Goal: Task Accomplishment & Management: Use online tool/utility

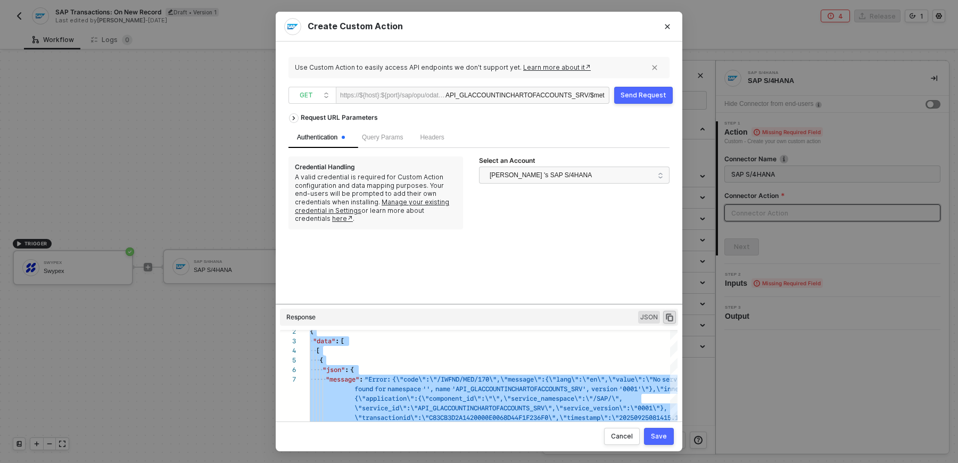
scroll to position [0, 26]
click at [353, 214] on link "here↗" at bounding box center [342, 218] width 21 height 8
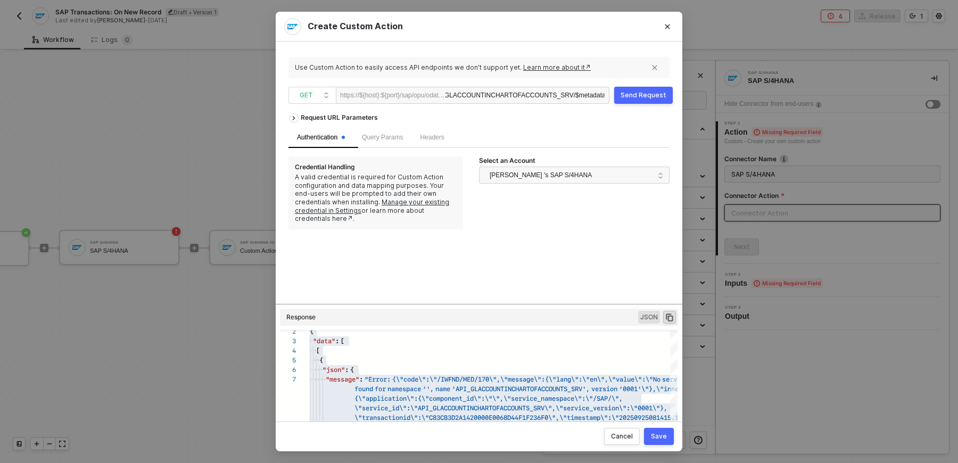
scroll to position [0, 16]
click at [665, 32] on button "Close" at bounding box center [667, 26] width 17 height 17
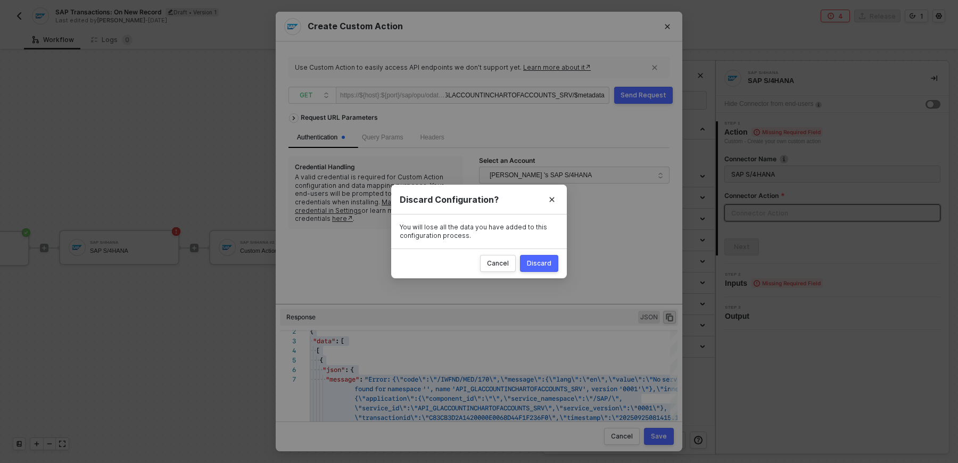
click at [527, 259] on button "Discard" at bounding box center [539, 263] width 38 height 17
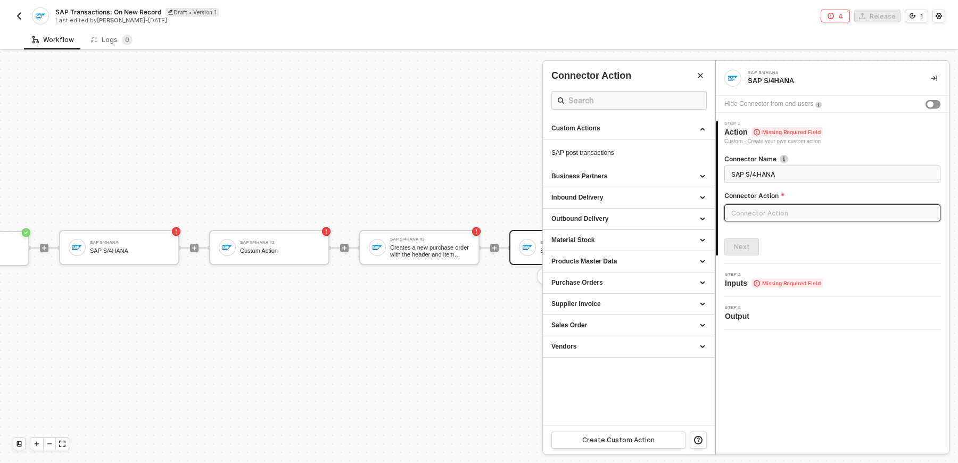
click at [81, 101] on div at bounding box center [479, 257] width 958 height 411
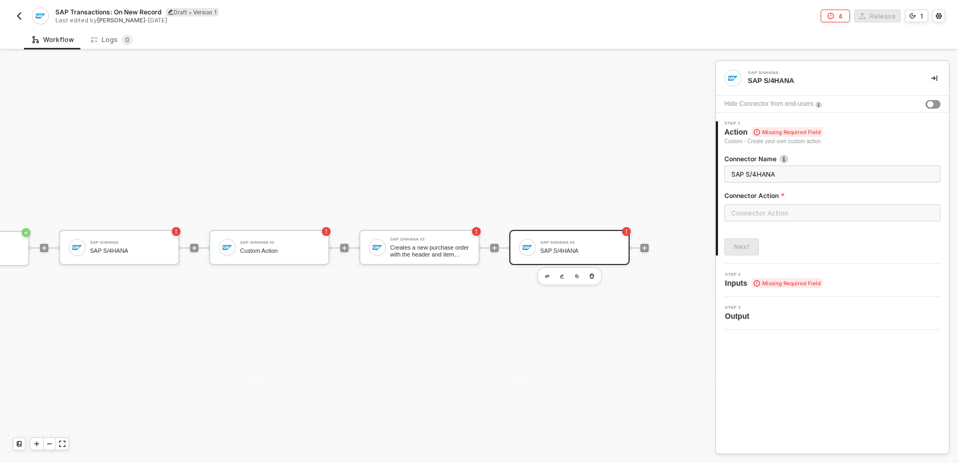
click at [23, 17] on img "button" at bounding box center [19, 16] width 9 height 9
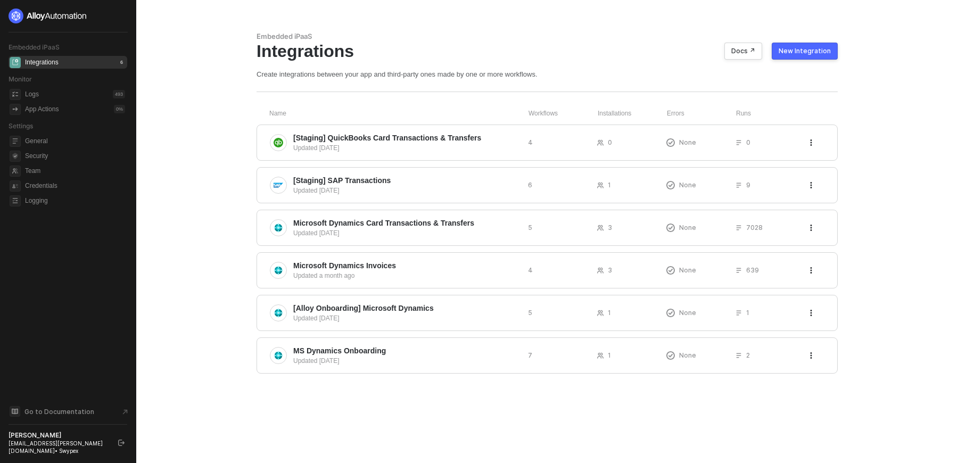
click at [395, 395] on div "Embedded iPaaS Integrations Docs ↗ New Integration Create integrations between …" at bounding box center [547, 231] width 606 height 463
click at [405, 271] on div "Updated a month ago" at bounding box center [406, 276] width 226 height 10
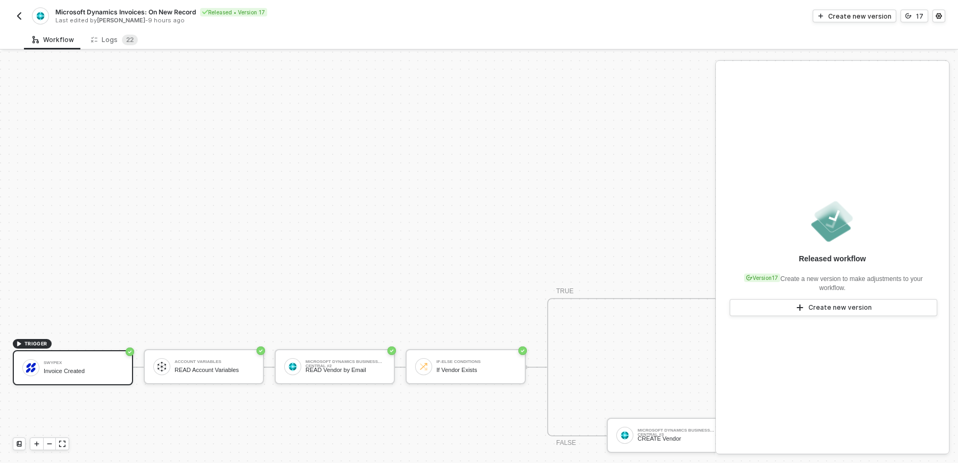
scroll to position [407, 0]
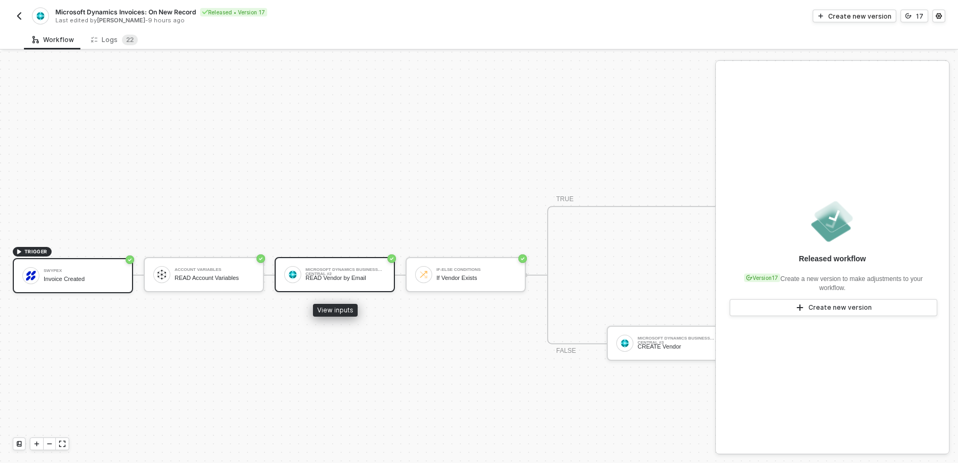
click at [334, 274] on div "READ Vendor by Email" at bounding box center [345, 277] width 80 height 7
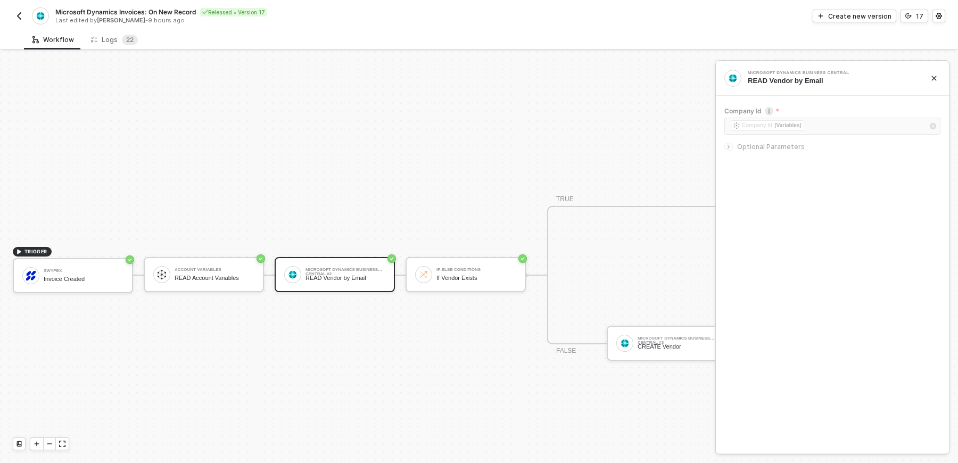
click at [935, 79] on icon "icon-close" at bounding box center [933, 78] width 5 height 5
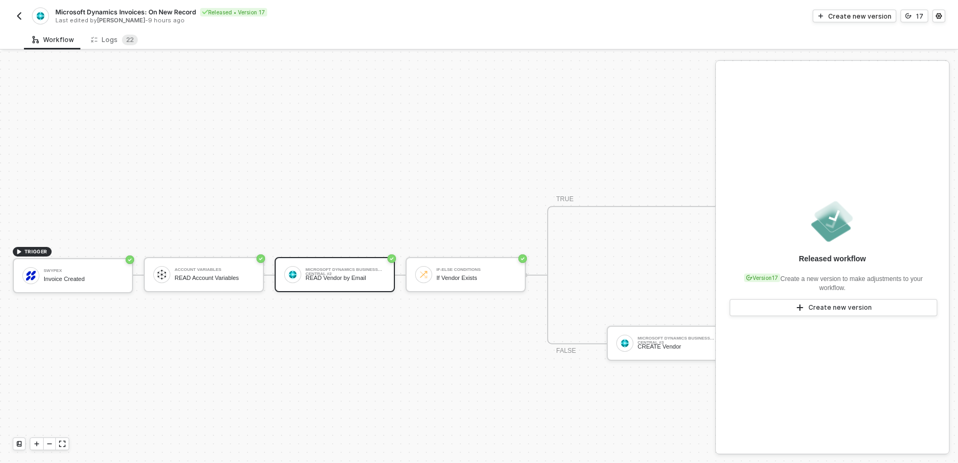
click at [937, 14] on icon "icon-settings" at bounding box center [938, 16] width 6 height 6
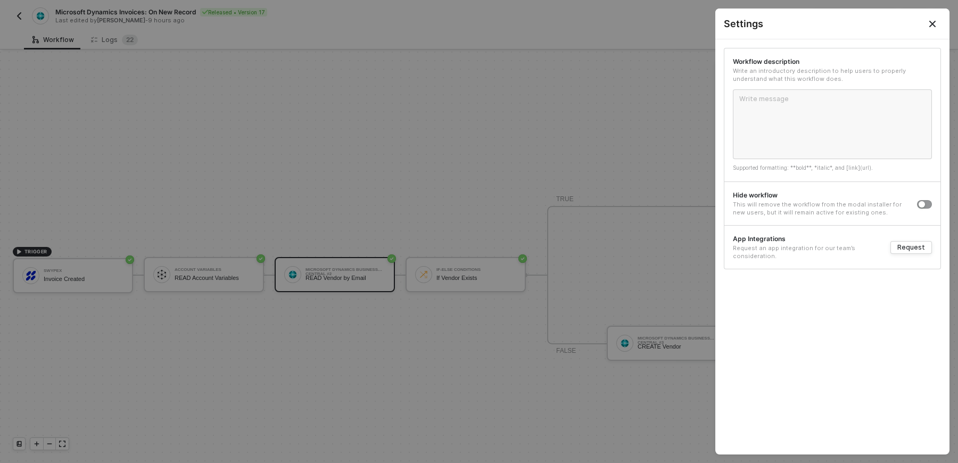
click at [937, 16] on button "Close" at bounding box center [932, 24] width 34 height 30
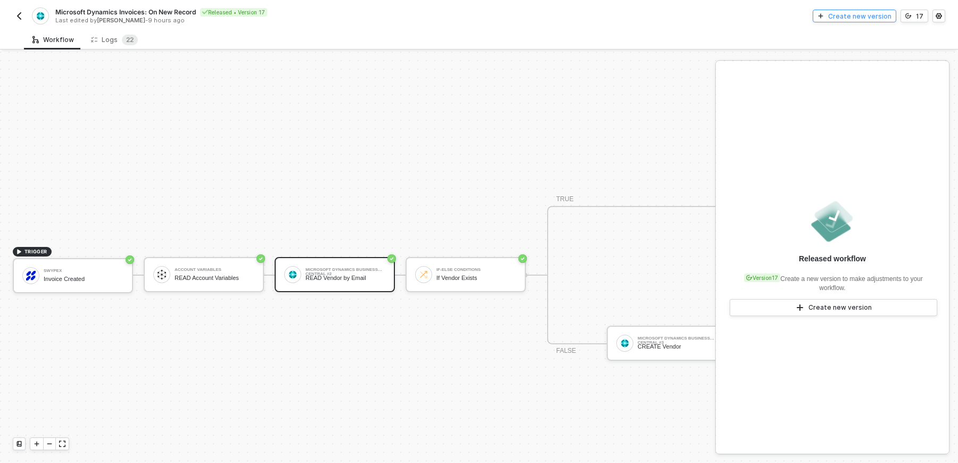
click at [890, 14] on div "Create new version" at bounding box center [859, 16] width 63 height 9
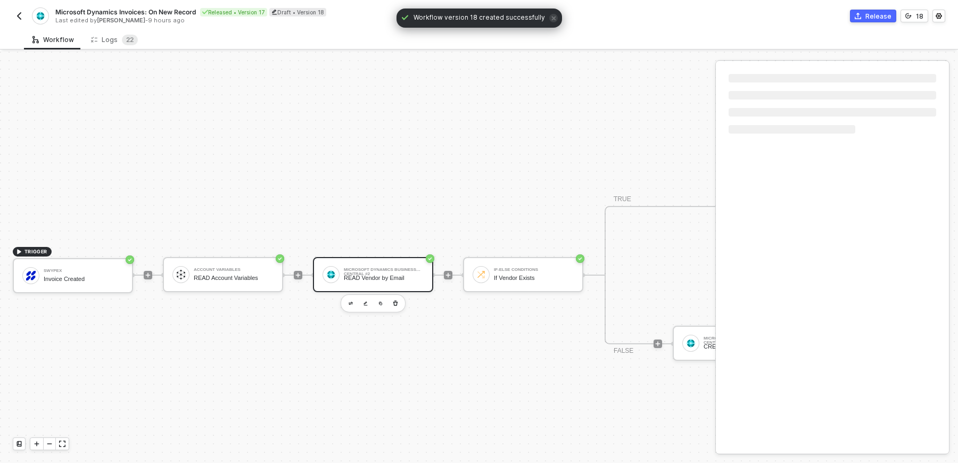
scroll to position [407, 8]
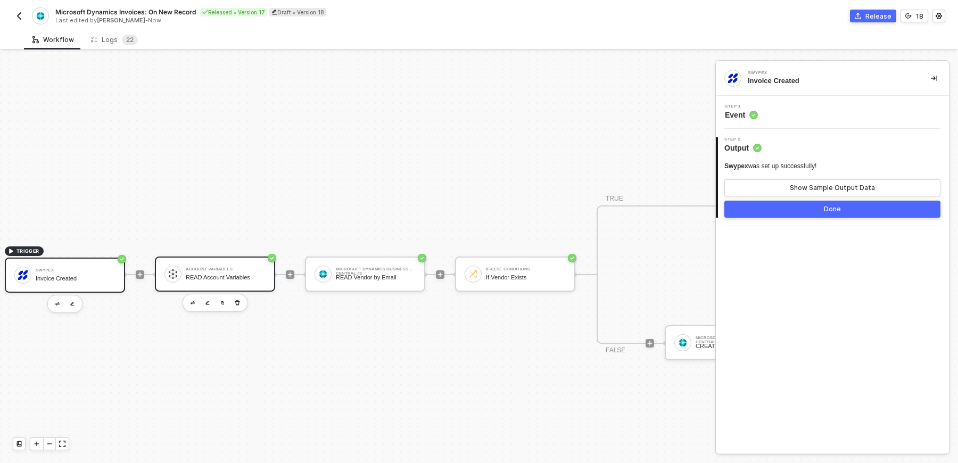
click at [206, 274] on div "READ Account Variables" at bounding box center [226, 277] width 80 height 7
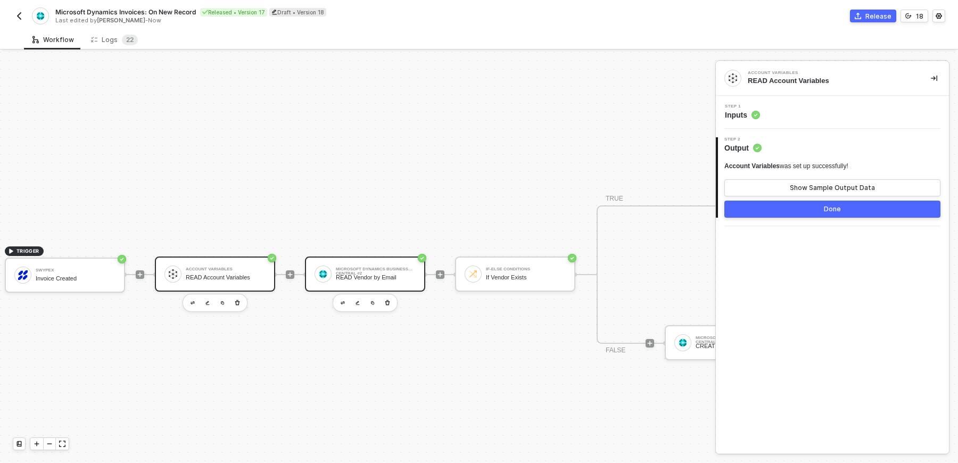
click at [360, 271] on div "Microsoft Dynamics Business Central #2" at bounding box center [376, 269] width 80 height 4
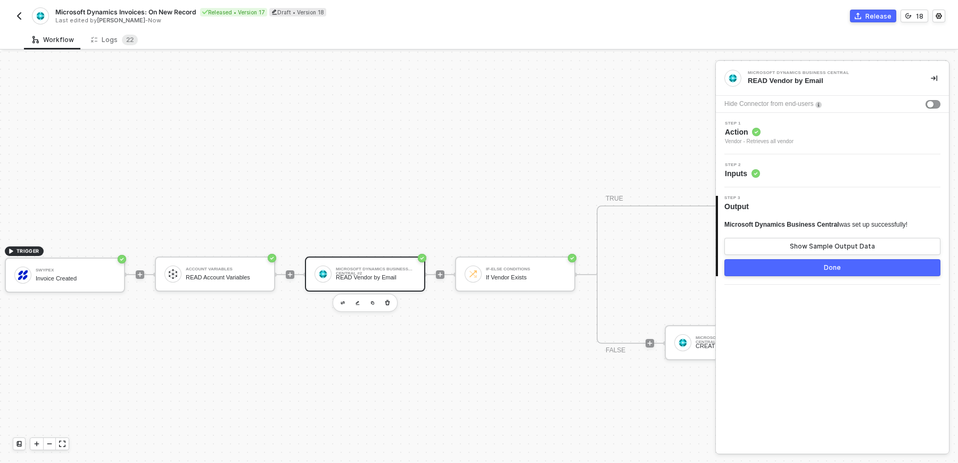
click at [800, 81] on div "READ Vendor by Email" at bounding box center [830, 81] width 166 height 10
click at [810, 87] on div "Microsoft Dynamics Business Central READ Vendor by Email" at bounding box center [831, 78] width 233 height 35
click at [355, 303] on img "button" at bounding box center [357, 303] width 4 height 5
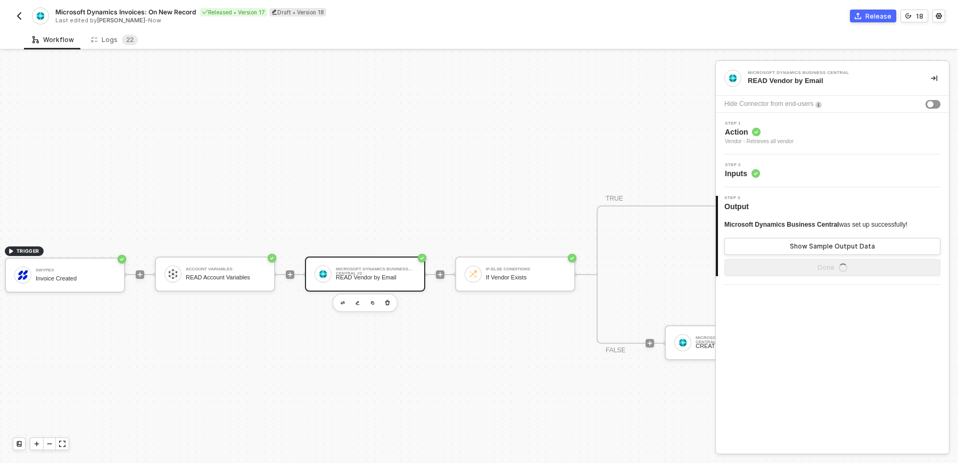
click at [810, 79] on div "READ Vendor by Email" at bounding box center [830, 81] width 166 height 10
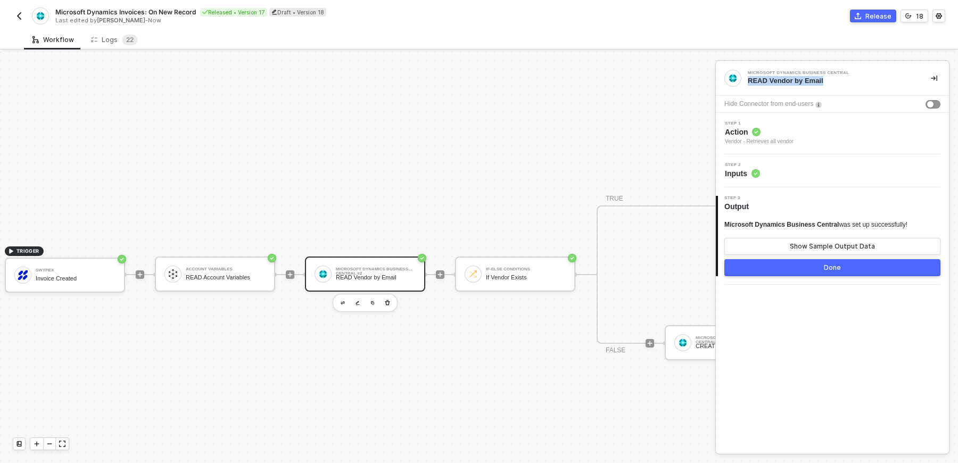
click at [839, 80] on div "READ Vendor by Email" at bounding box center [830, 81] width 166 height 10
click at [793, 130] on span "Action" at bounding box center [759, 132] width 69 height 11
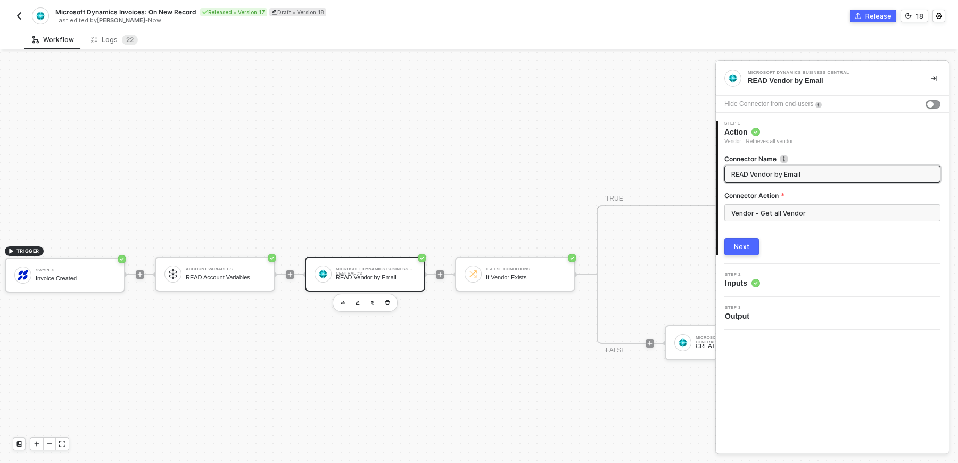
click at [791, 175] on input "READ Vendor by Email" at bounding box center [831, 174] width 200 height 12
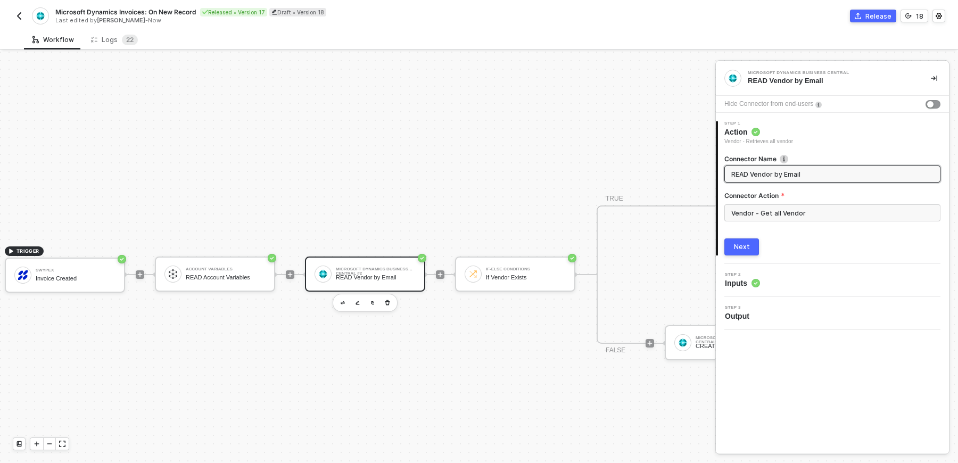
click at [791, 175] on input "READ Vendor by Email" at bounding box center [831, 174] width 200 height 12
type input "READ Vendor by Tax ID"
click at [847, 228] on div "Vendor - Get all Vendor" at bounding box center [832, 217] width 216 height 26
click at [787, 210] on input "Vendor - Get all Vendor" at bounding box center [832, 212] width 216 height 17
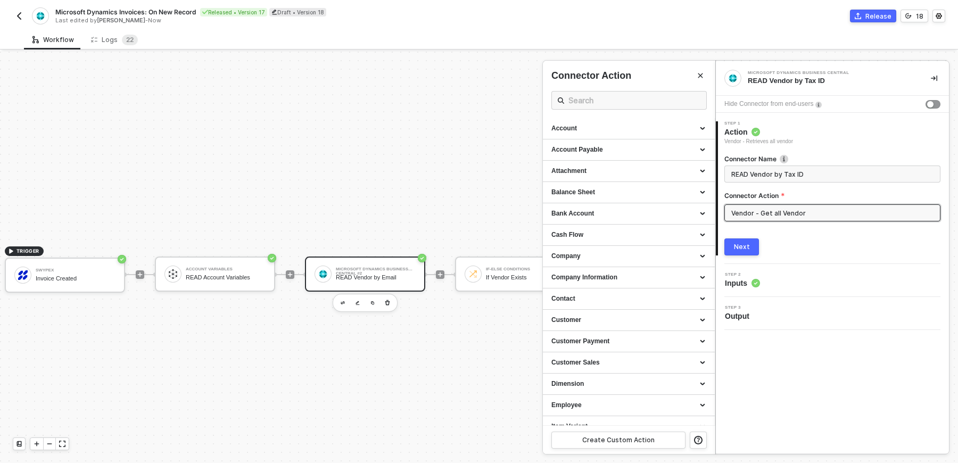
click at [796, 228] on div "Vendor - Get all Vendor" at bounding box center [832, 217] width 216 height 26
click at [733, 244] on button "Next" at bounding box center [741, 246] width 35 height 17
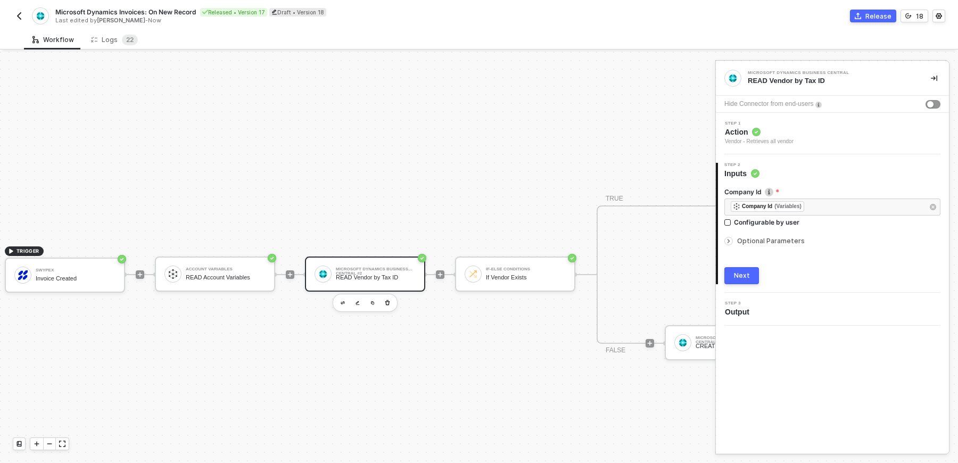
click at [793, 239] on span "Optional Parameters" at bounding box center [771, 241] width 68 height 8
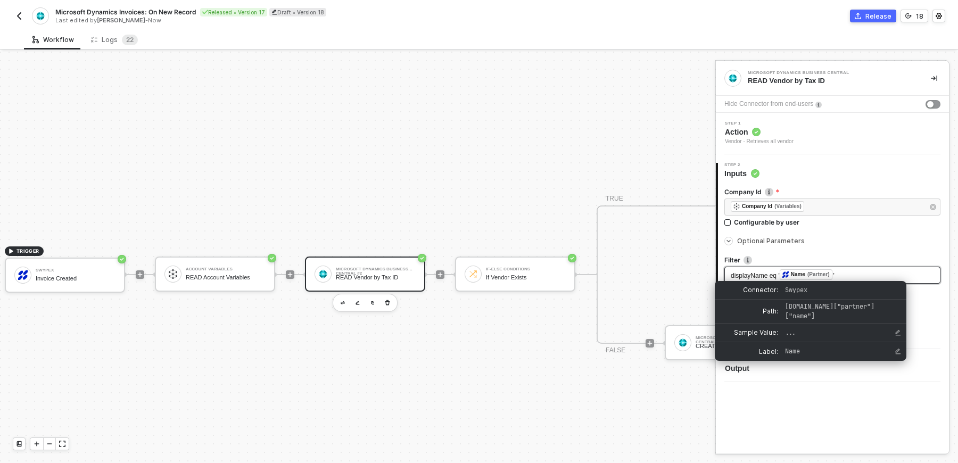
click at [802, 273] on div "Name" at bounding box center [798, 275] width 14 height 10
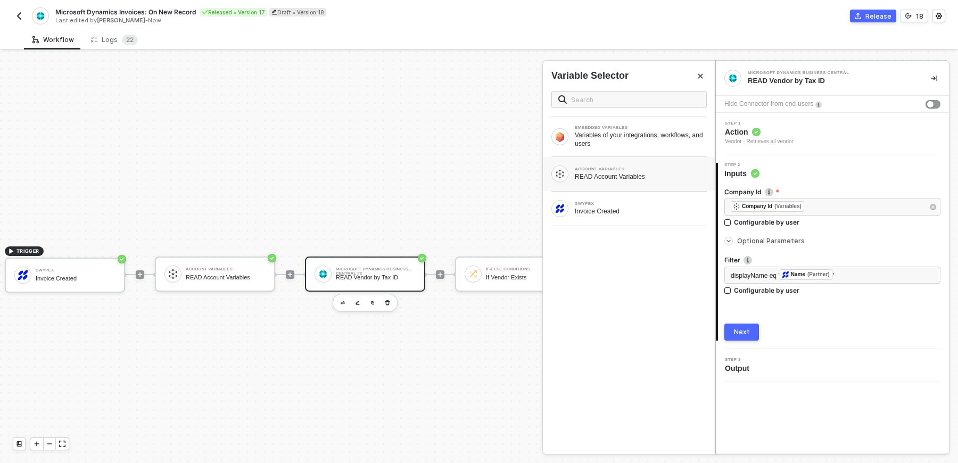
click at [650, 183] on div "ACCOUNT VARIABLES READ Account Variables" at bounding box center [629, 174] width 172 height 34
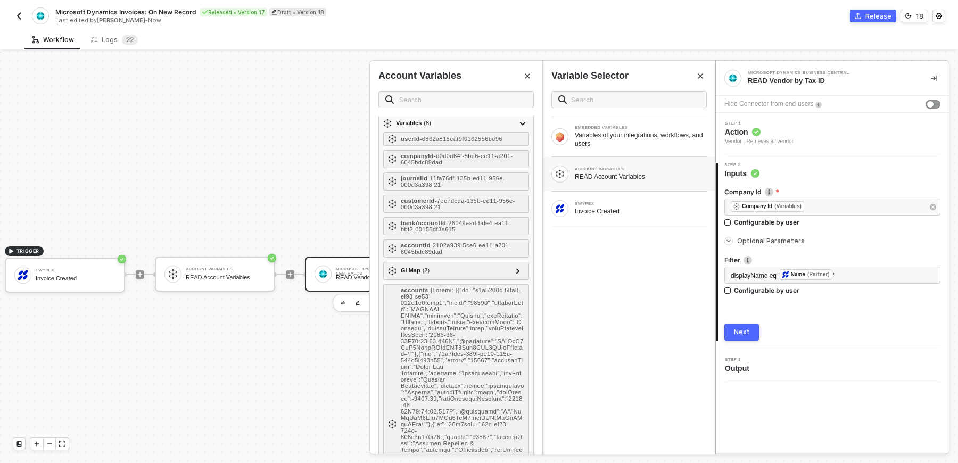
scroll to position [0, 0]
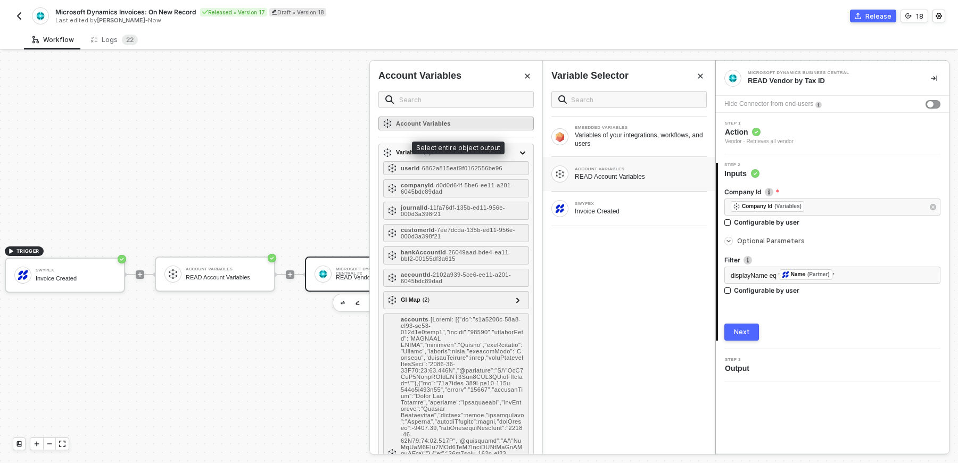
click at [485, 129] on div "Account Variables" at bounding box center [455, 124] width 155 height 14
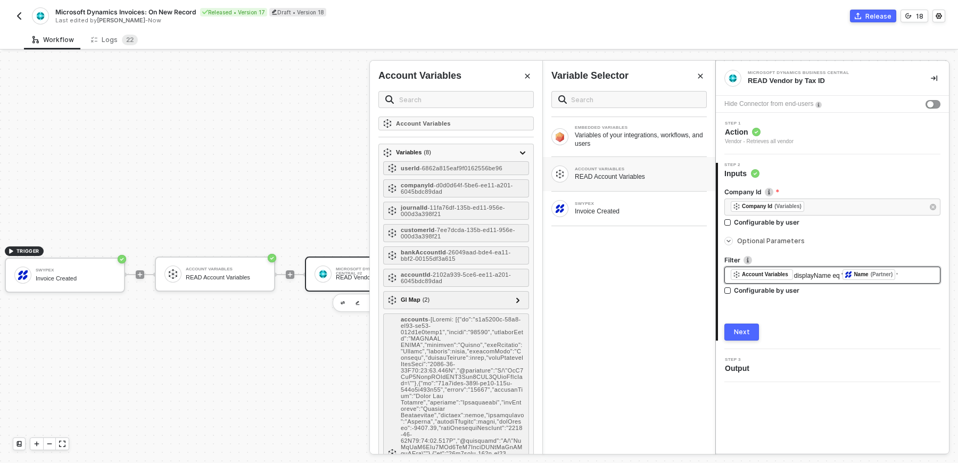
click at [777, 278] on div "Account Variables" at bounding box center [765, 275] width 46 height 10
click at [796, 274] on span "displayName eq '" at bounding box center [818, 275] width 49 height 7
click at [630, 136] on div "Variables of your integrations, workflows, and users" at bounding box center [641, 139] width 132 height 17
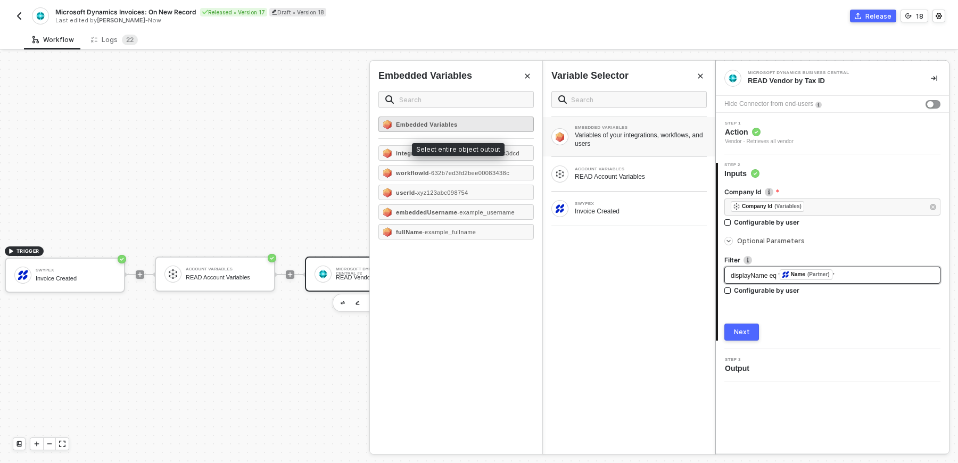
click at [478, 121] on div "Embedded Variables" at bounding box center [455, 124] width 155 height 15
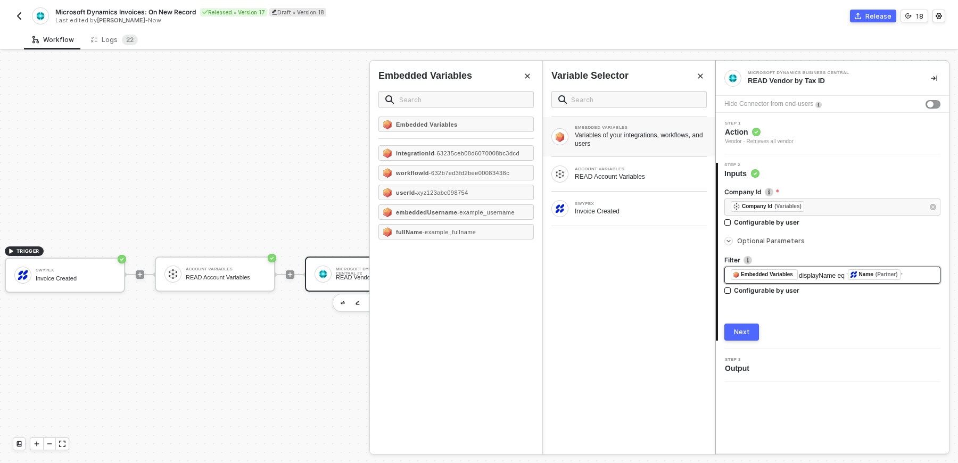
click at [801, 276] on span "displayName eq '" at bounding box center [822, 275] width 49 height 7
click at [619, 193] on div "SWYPEX Invoice Created" at bounding box center [629, 209] width 172 height 34
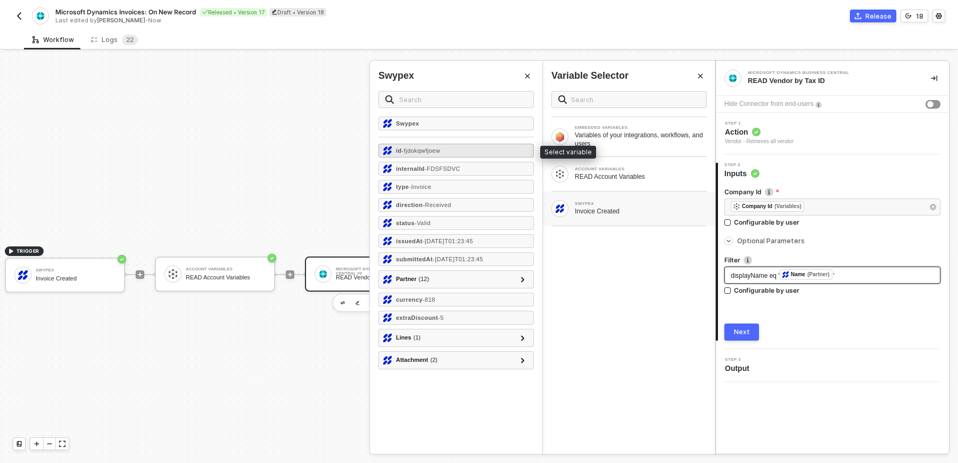
click at [462, 154] on div "id - fjdokqwfjoew" at bounding box center [455, 151] width 155 height 14
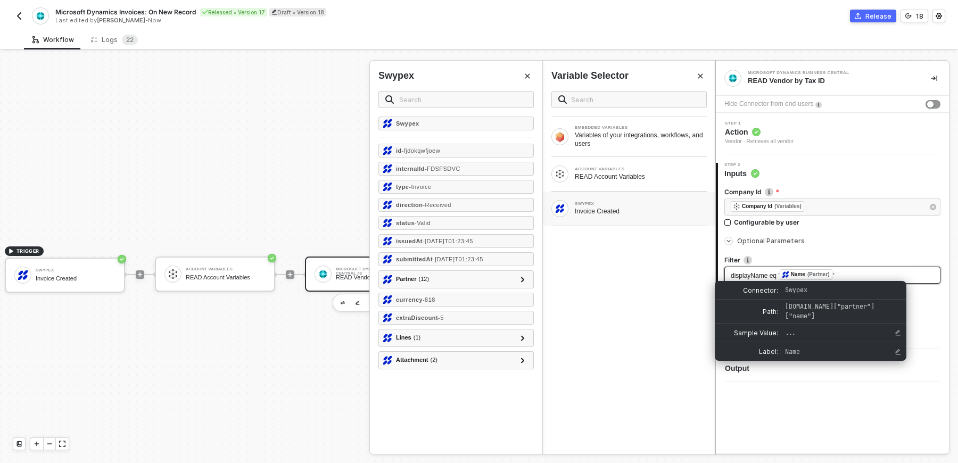
click at [832, 277] on div "Name (Partner)" at bounding box center [805, 274] width 53 height 11
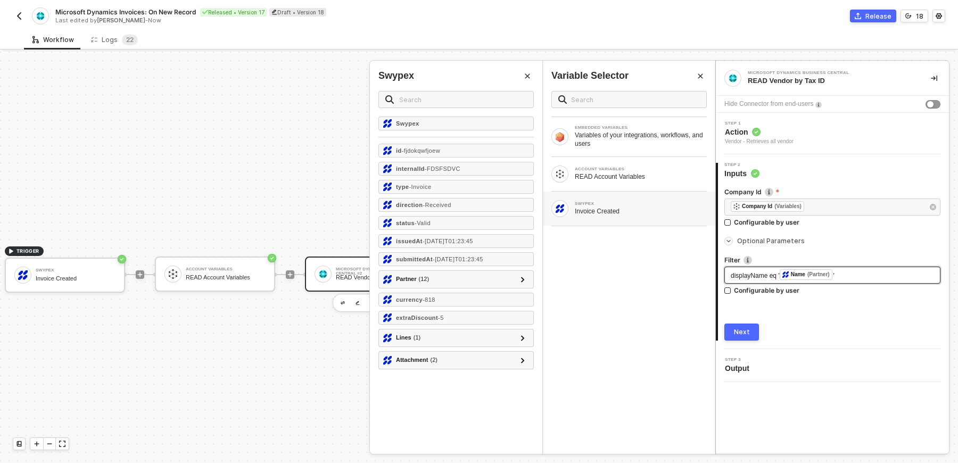
click at [841, 276] on div "displayName eq ' ﻿ Name (Partner) '" at bounding box center [831, 275] width 203 height 12
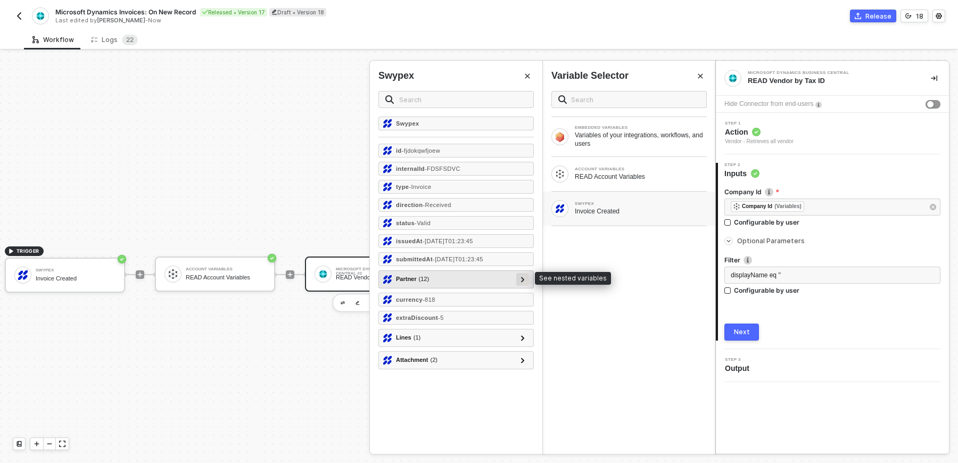
click at [525, 276] on div at bounding box center [522, 279] width 5 height 12
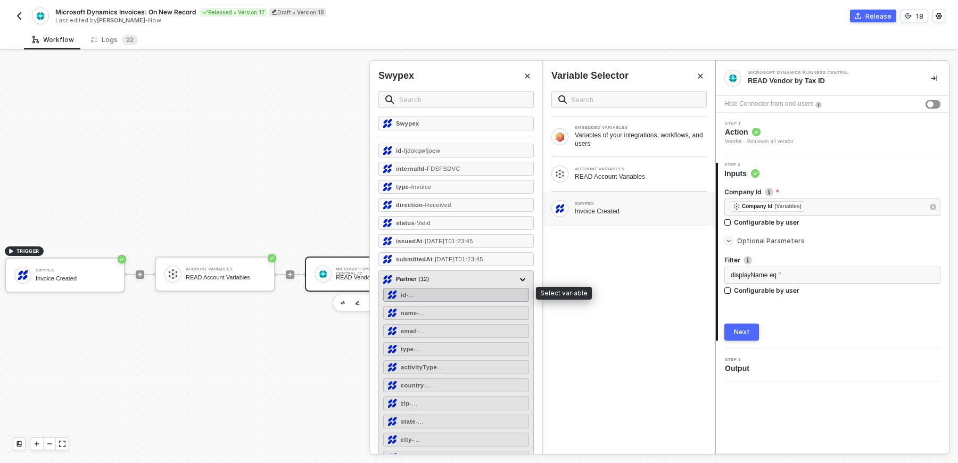
click at [504, 294] on div "id - ..." at bounding box center [456, 295] width 146 height 14
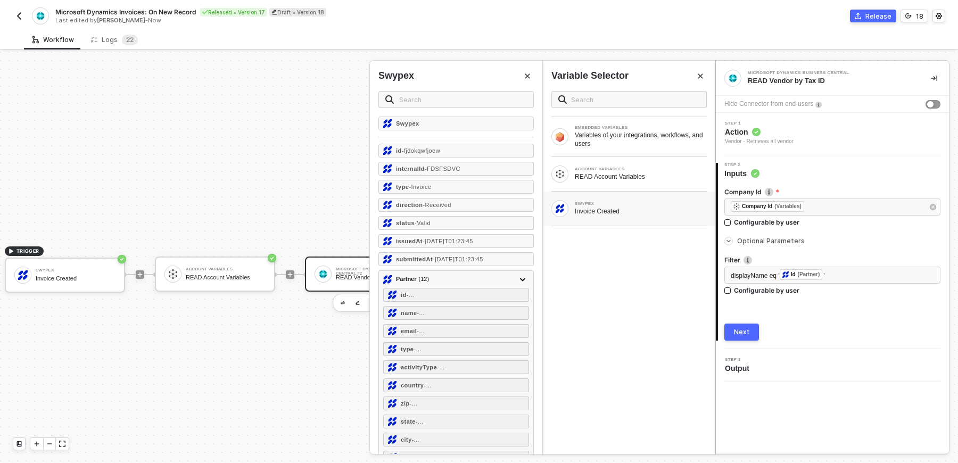
click at [655, 295] on div "EMBEDDED VARIABLES Variables of your integrations, workflows, and users ACCOUNT…" at bounding box center [629, 267] width 172 height 371
click at [754, 332] on button "Next" at bounding box center [741, 331] width 35 height 17
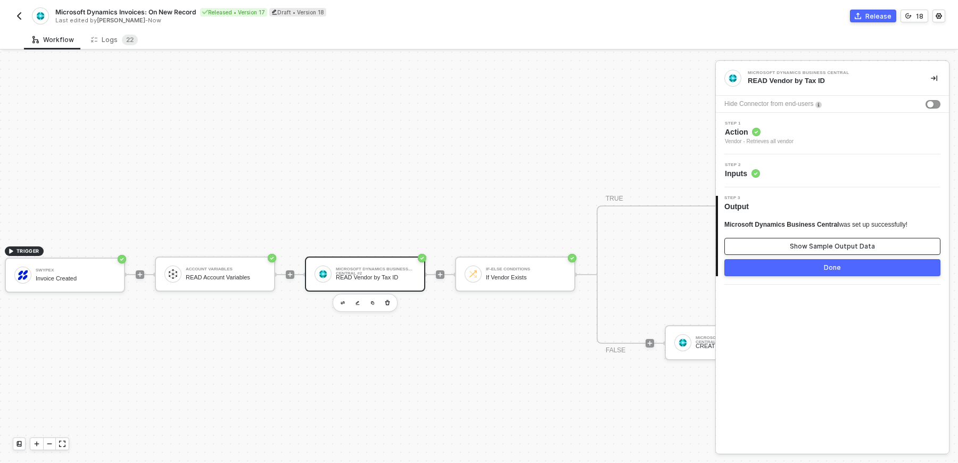
click at [776, 249] on button "Show Sample Output Data" at bounding box center [832, 246] width 216 height 17
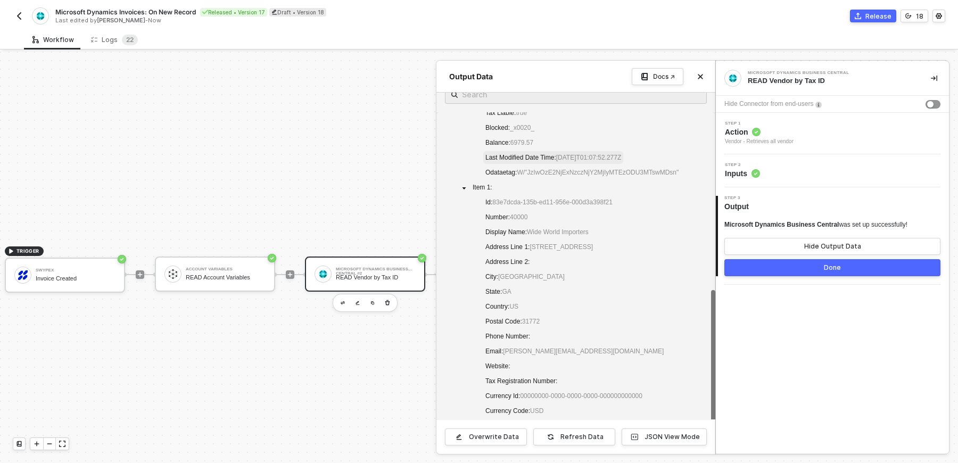
scroll to position [16, 0]
click at [852, 263] on button "Done" at bounding box center [832, 267] width 216 height 17
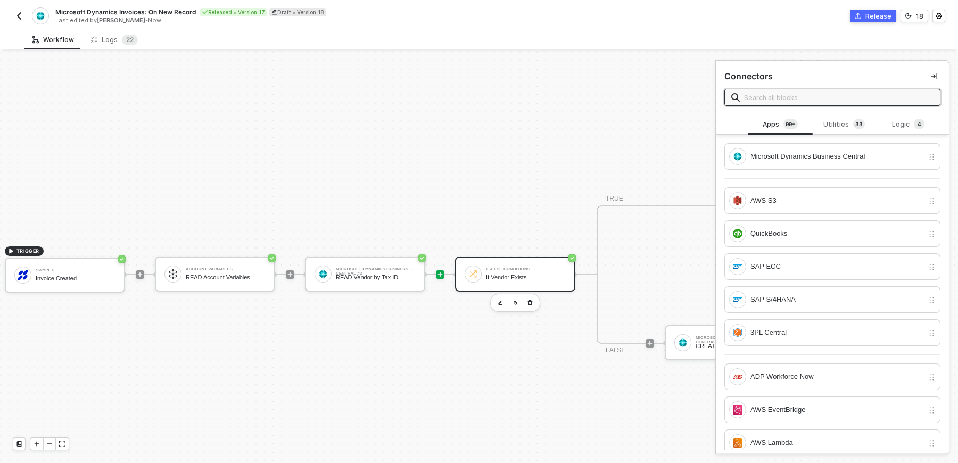
click at [541, 280] on div "If Vendor Exists" at bounding box center [526, 277] width 80 height 7
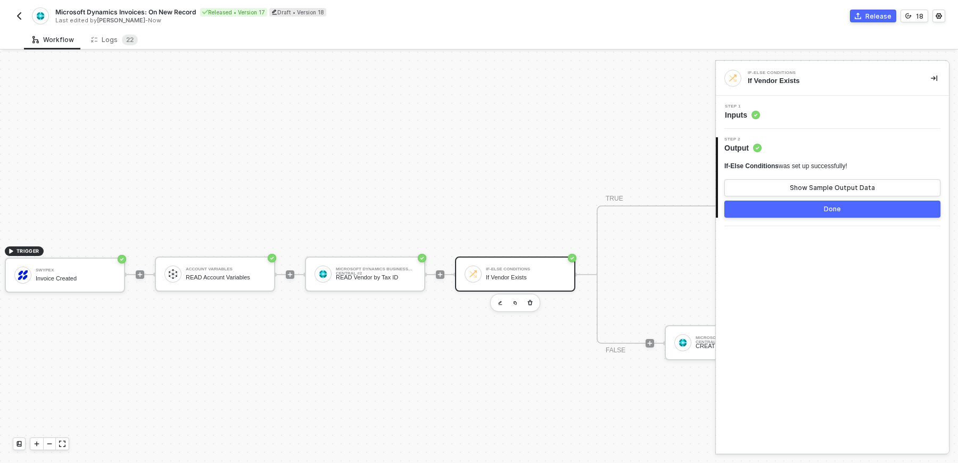
click at [804, 120] on div "Step 1 Inputs" at bounding box center [831, 112] width 233 height 33
click at [752, 110] on span "Inputs" at bounding box center [742, 115] width 35 height 11
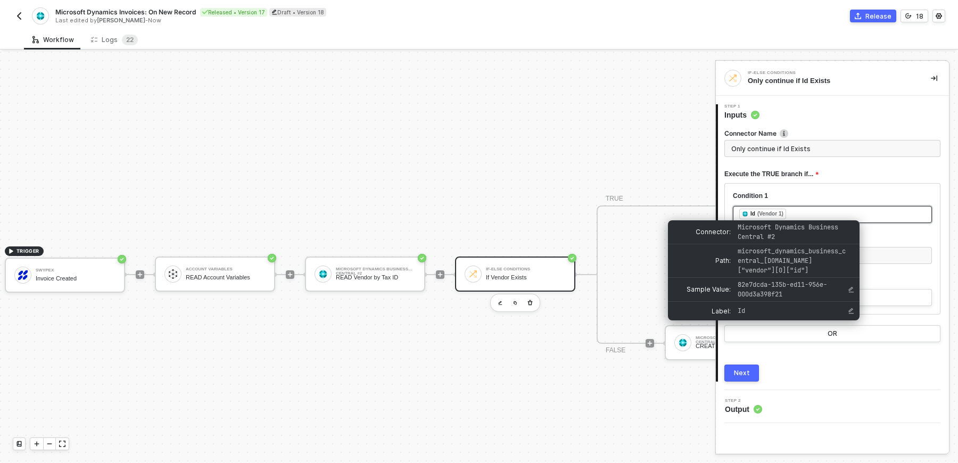
click at [778, 215] on div "(Vendor 1)" at bounding box center [770, 214] width 26 height 9
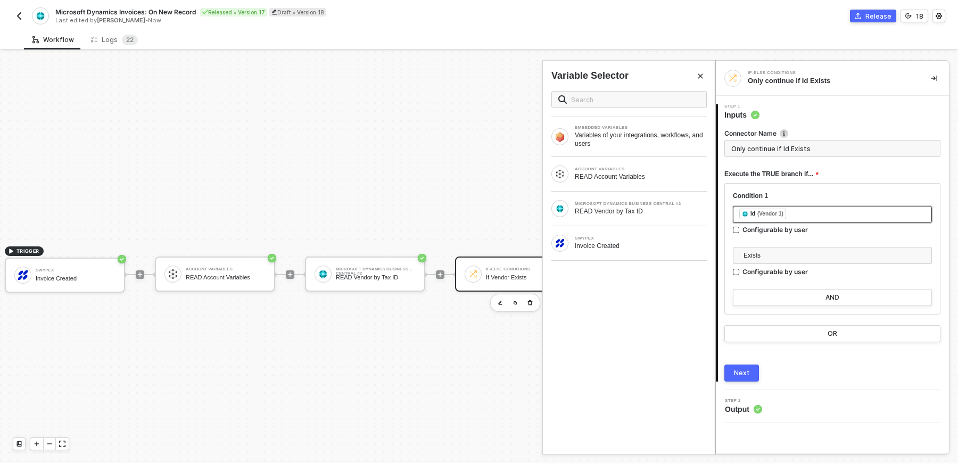
click at [801, 210] on div "﻿ ﻿ Id (Vendor 1) ﻿" at bounding box center [832, 215] width 186 height 12
click at [802, 196] on div "Condition 1" at bounding box center [832, 196] width 199 height 9
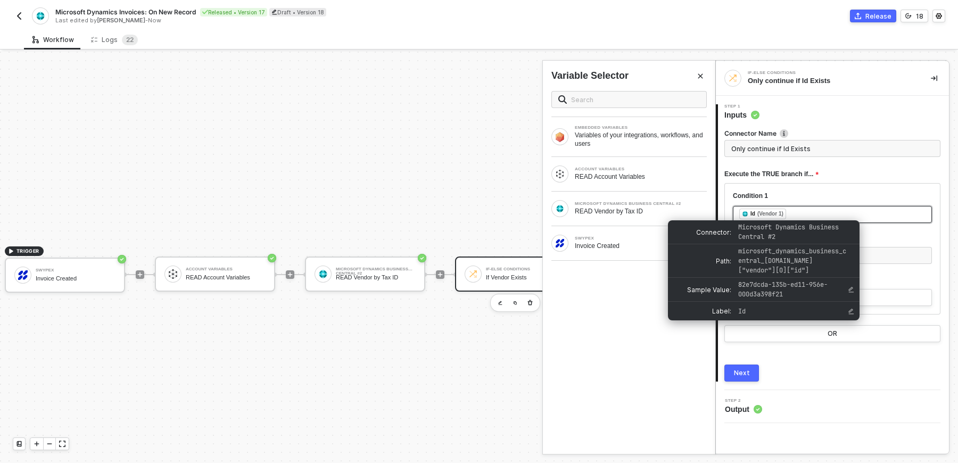
click at [761, 212] on div "(Vendor 1)" at bounding box center [770, 214] width 26 height 9
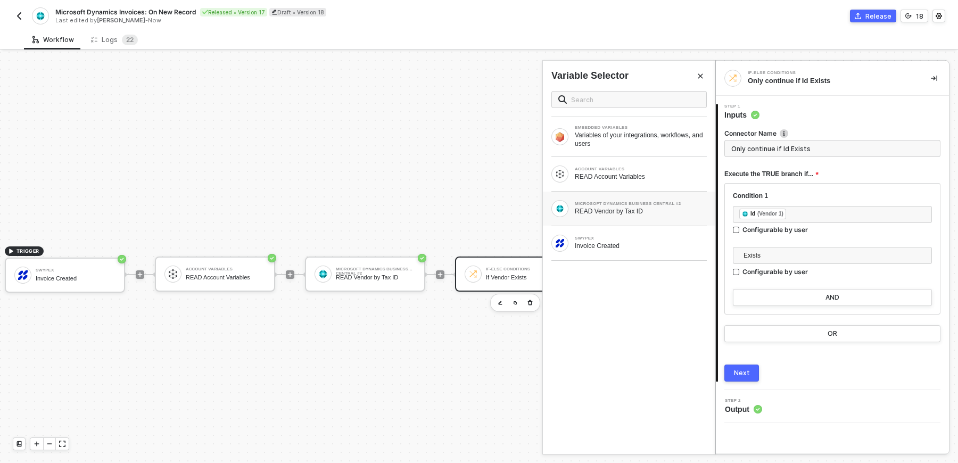
click at [695, 215] on div "MICROSOFT DYNAMICS BUSINESS CENTRAL #2 READ Vendor by Tax ID" at bounding box center [628, 208] width 155 height 17
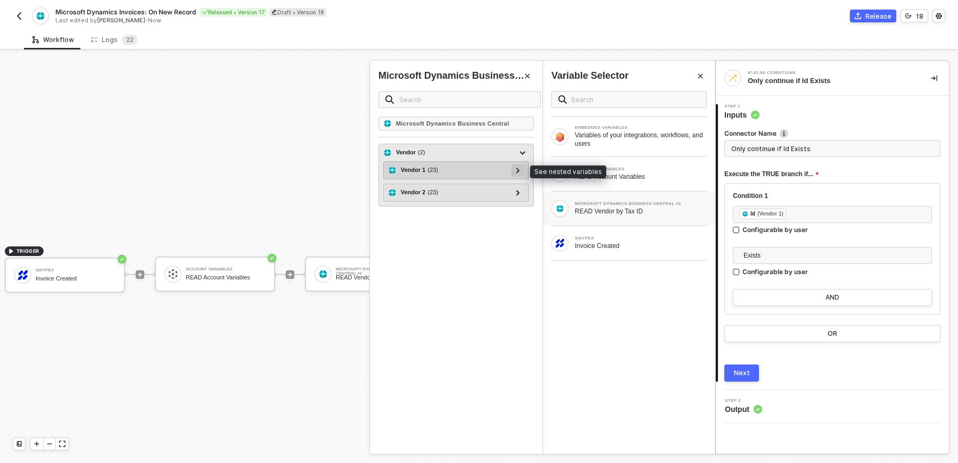
click at [521, 169] on div at bounding box center [517, 170] width 13 height 13
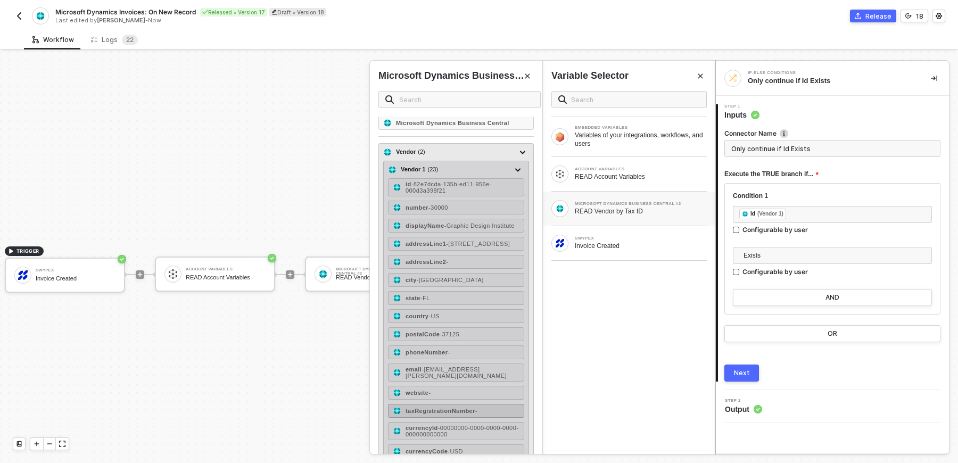
scroll to position [0, 0]
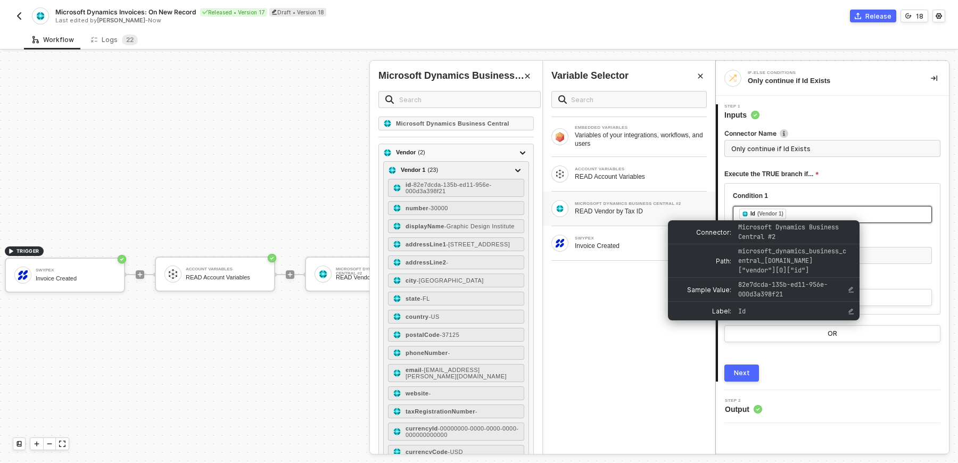
click at [774, 214] on div "(Vendor 1)" at bounding box center [770, 214] width 26 height 9
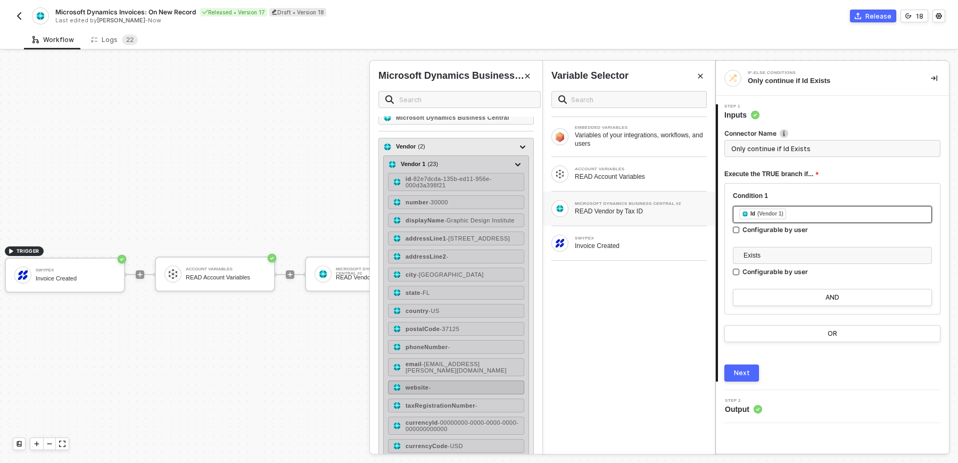
scroll to position [14, 0]
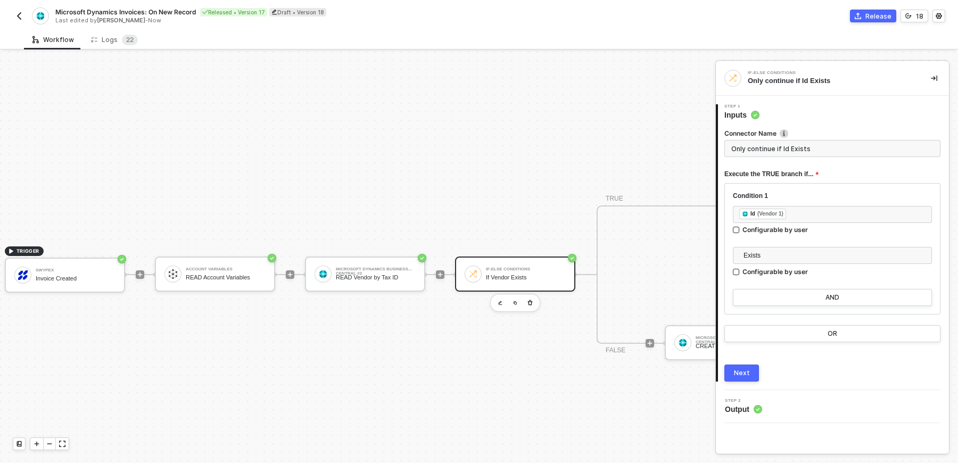
click at [534, 278] on div "If Vendor Exists" at bounding box center [526, 277] width 80 height 7
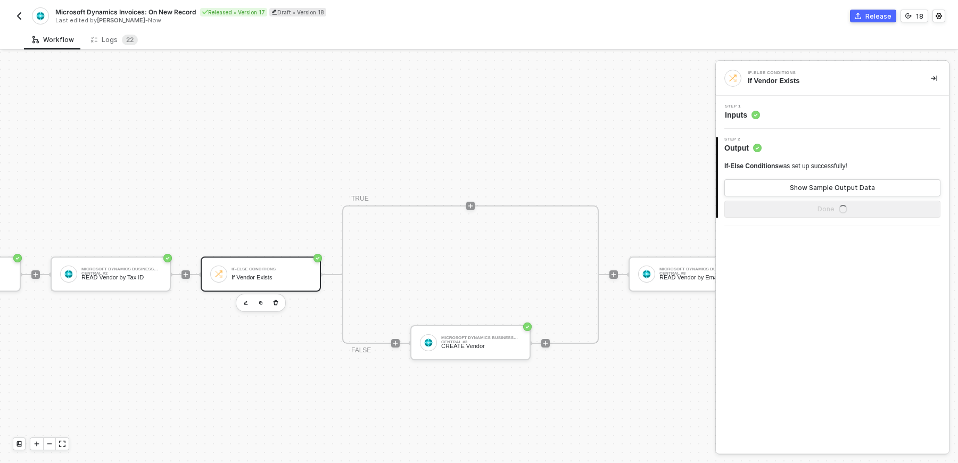
scroll to position [407, 264]
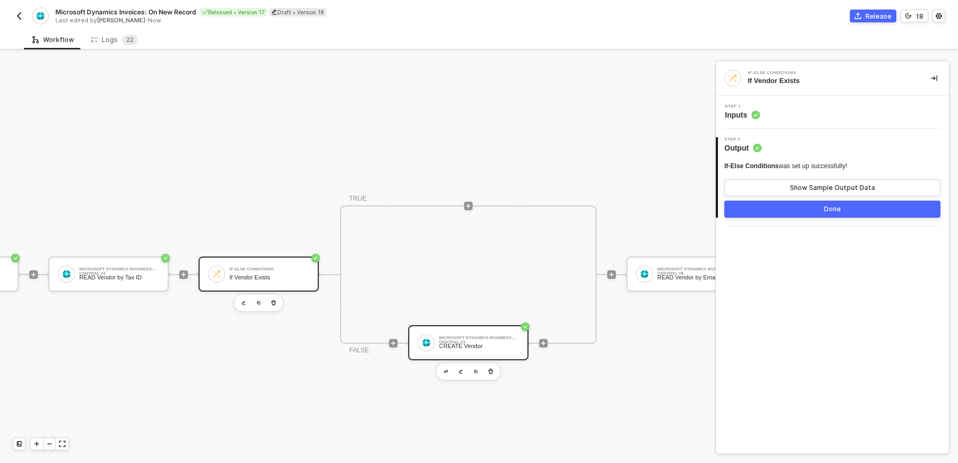
click at [487, 350] on div "Microsoft Dynamics Business Central #3 CREATE Vendor" at bounding box center [479, 342] width 80 height 20
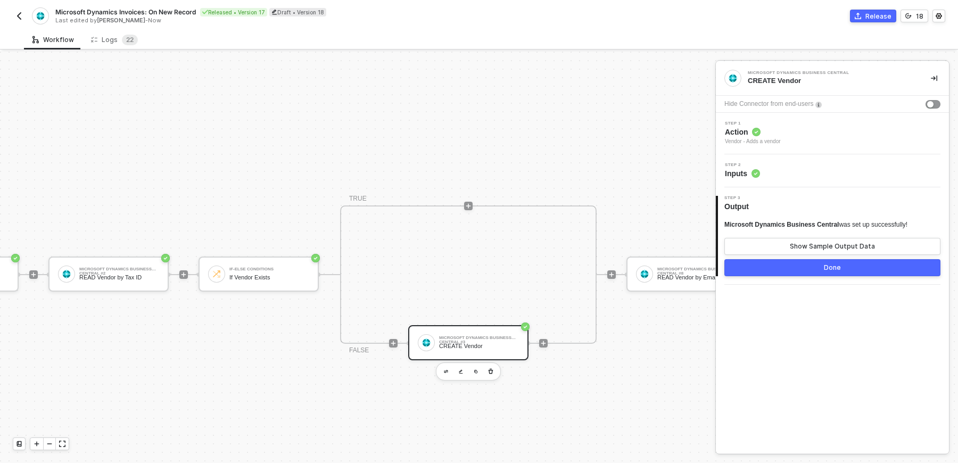
click at [805, 131] on div "Step 1 Action Vendor - Adds a vendor" at bounding box center [833, 133] width 230 height 24
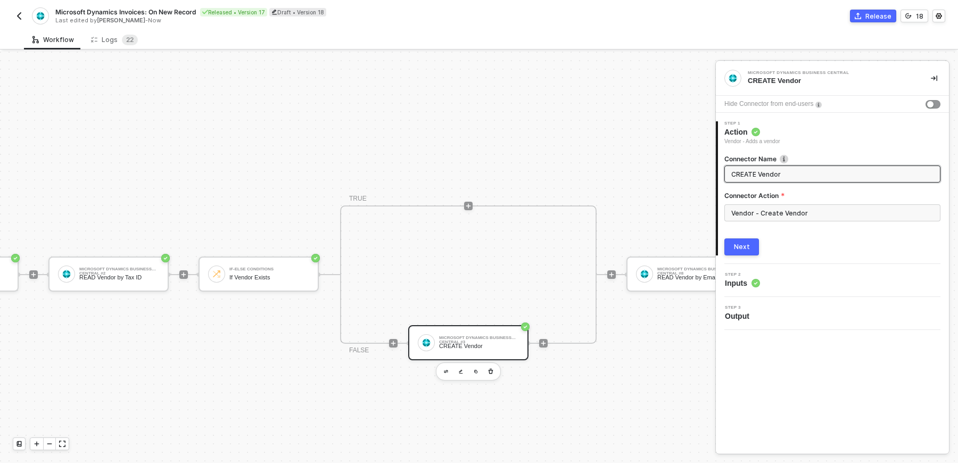
click at [796, 266] on div "2 Step 2 Inputs" at bounding box center [831, 280] width 233 height 33
click at [786, 283] on div "Step 2 Inputs" at bounding box center [833, 280] width 230 height 16
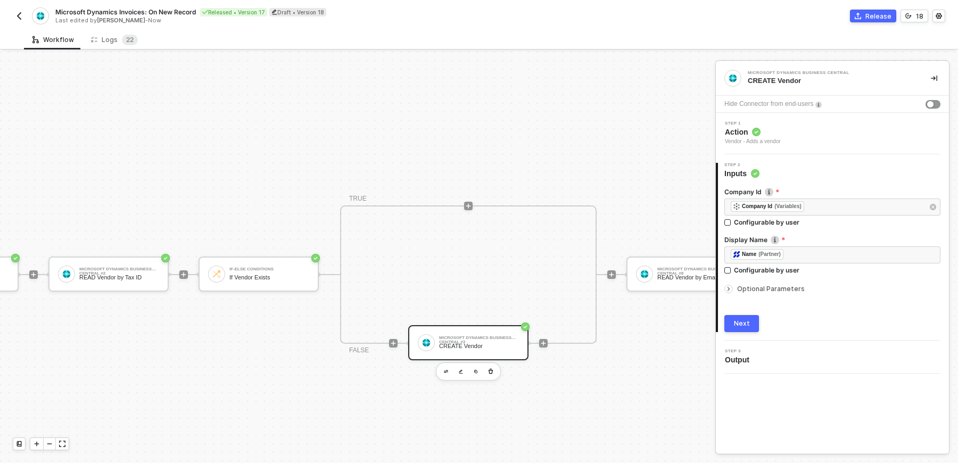
click at [776, 291] on span "Optional Parameters" at bounding box center [771, 289] width 68 height 8
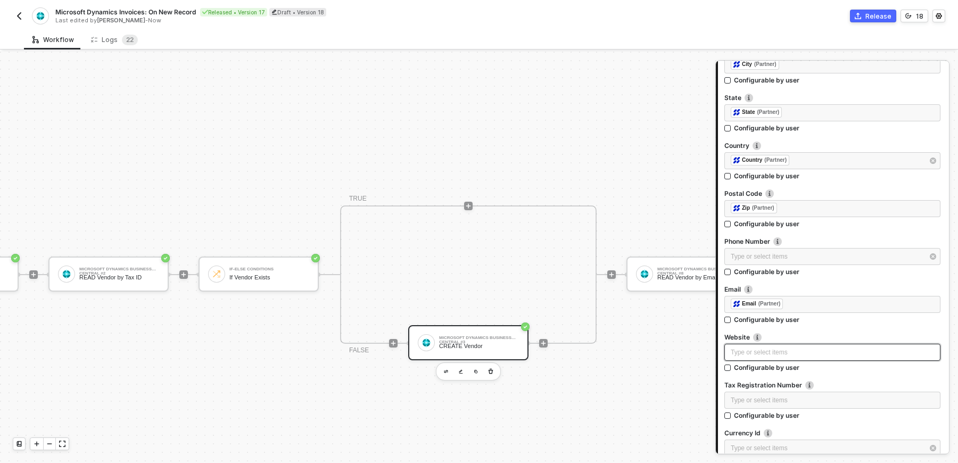
scroll to position [412, 0]
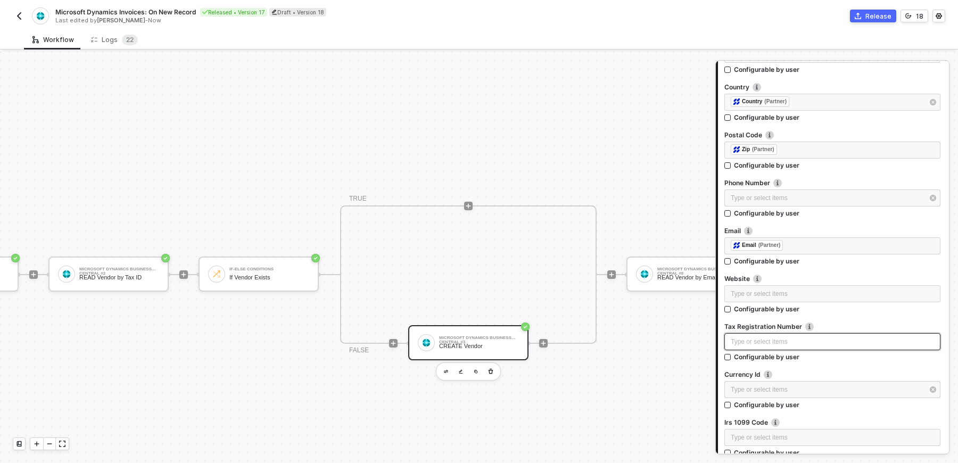
click at [791, 345] on div "Type or select items ﻿" at bounding box center [831, 342] width 203 height 10
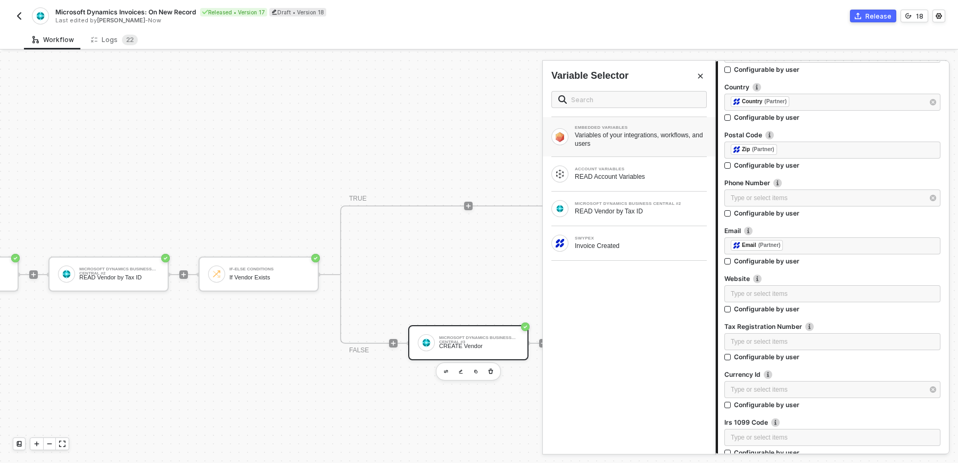
click at [670, 144] on div "Variables of your integrations, workflows, and users" at bounding box center [641, 139] width 132 height 17
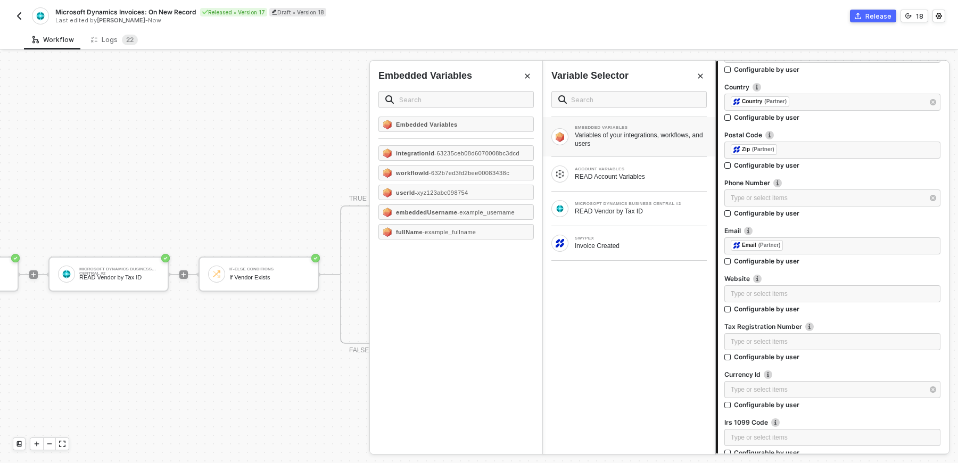
click at [663, 146] on div "Variables of your integrations, workflows, and users" at bounding box center [641, 139] width 132 height 17
click at [651, 250] on div "SWYPEX Invoice Created" at bounding box center [628, 243] width 155 height 17
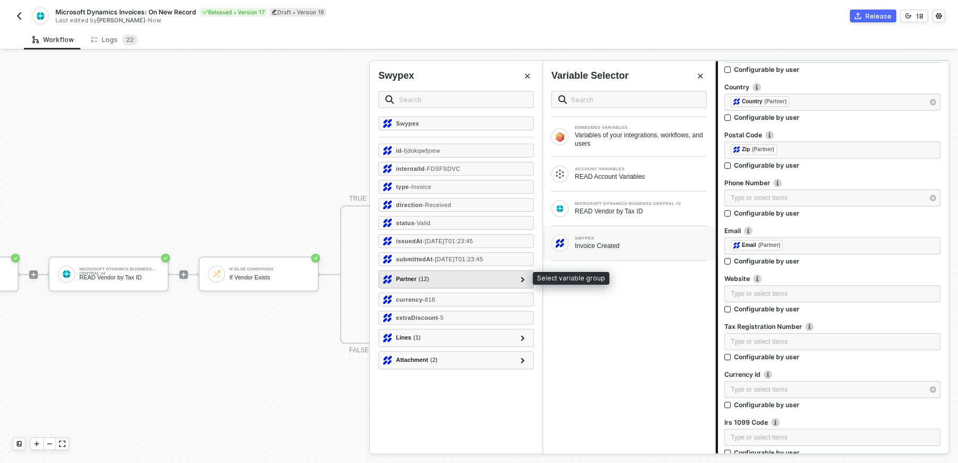
click at [452, 279] on div "Partner ( 12 )" at bounding box center [449, 279] width 133 height 13
click at [526, 276] on div at bounding box center [522, 279] width 13 height 13
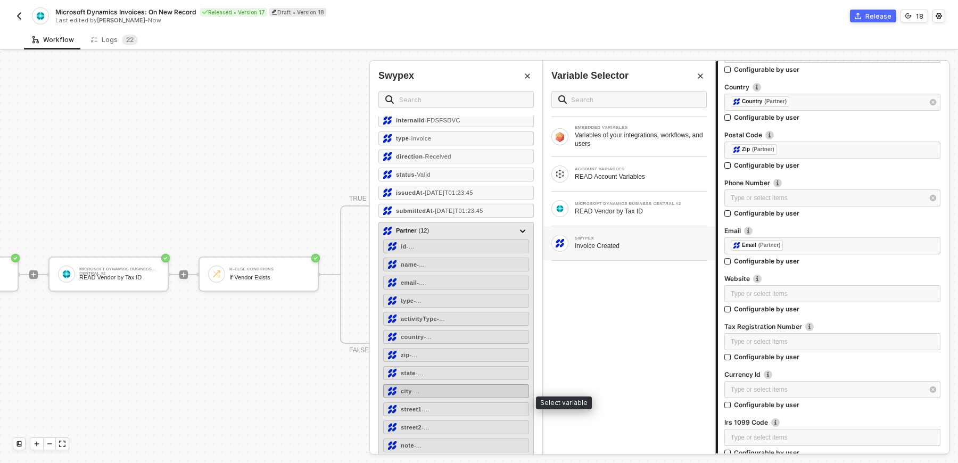
scroll to position [49, 0]
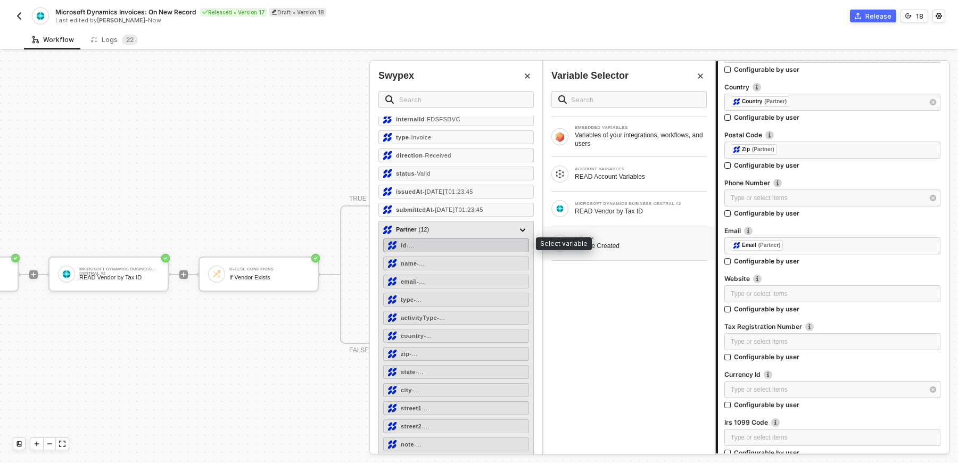
click at [439, 241] on div "id - ..." at bounding box center [456, 245] width 146 height 14
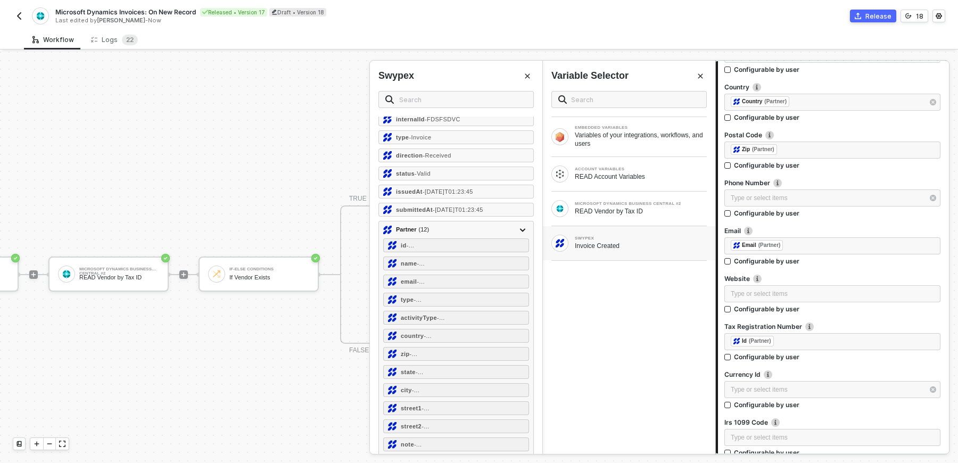
click at [559, 337] on div "EMBEDDED VARIABLES Variables of your integrations, workflows, and users ACCOUNT…" at bounding box center [629, 267] width 172 height 371
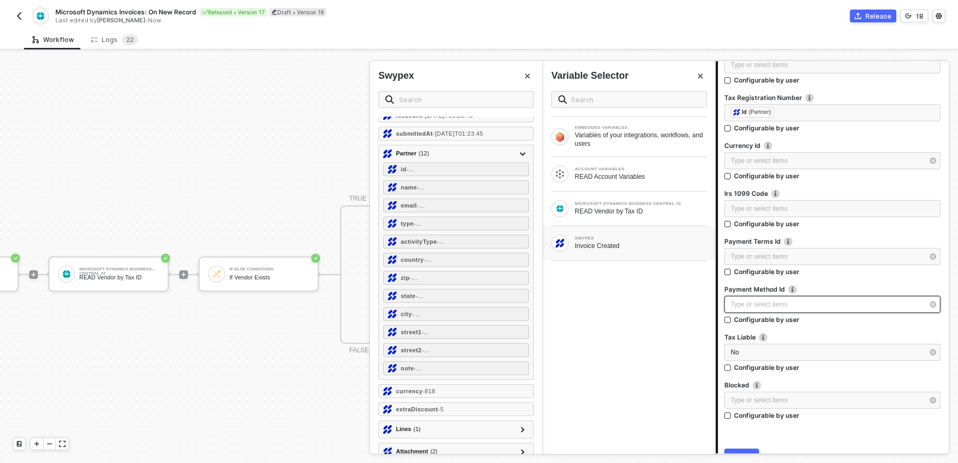
scroll to position [637, 0]
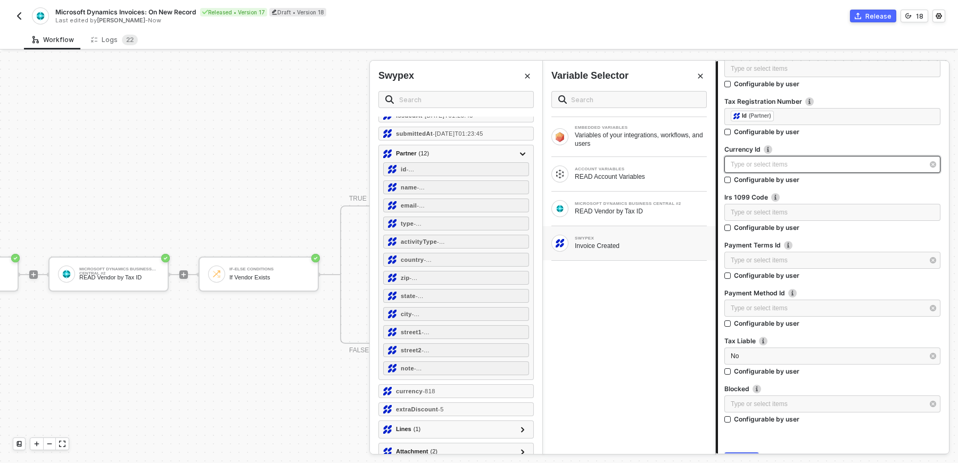
click at [765, 157] on div "Type or select items ﻿" at bounding box center [832, 164] width 216 height 17
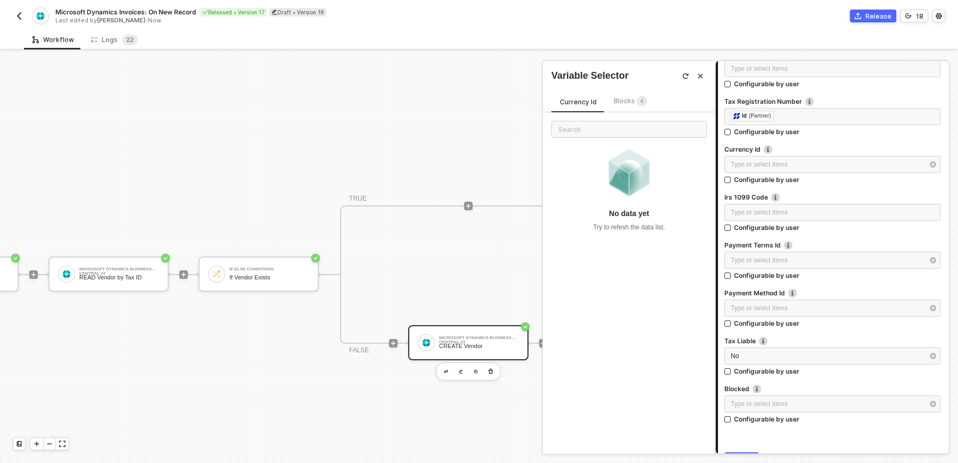
click at [618, 203] on div "No data yet Try to refesh the data list." at bounding box center [628, 189] width 155 height 86
click at [772, 160] on div "Type or select items ﻿" at bounding box center [826, 165] width 193 height 10
click at [626, 99] on span "Blocks 4" at bounding box center [630, 101] width 34 height 8
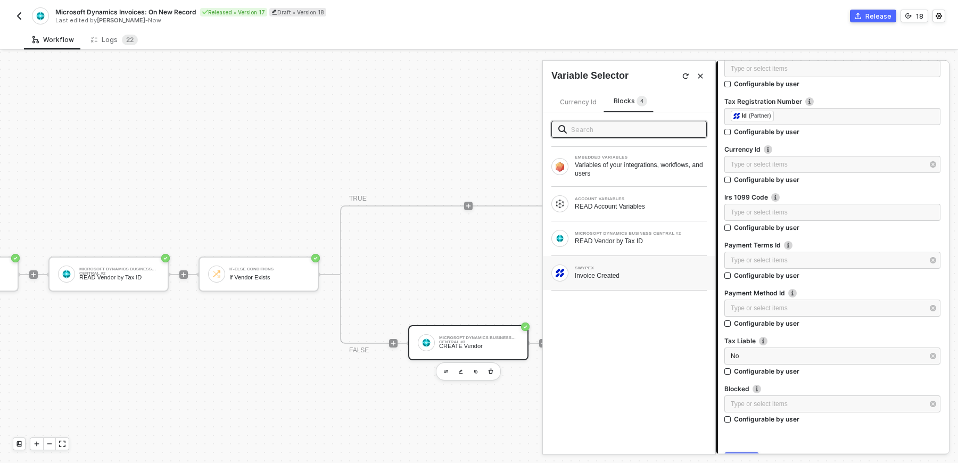
click at [601, 274] on div "Invoice Created" at bounding box center [641, 275] width 132 height 9
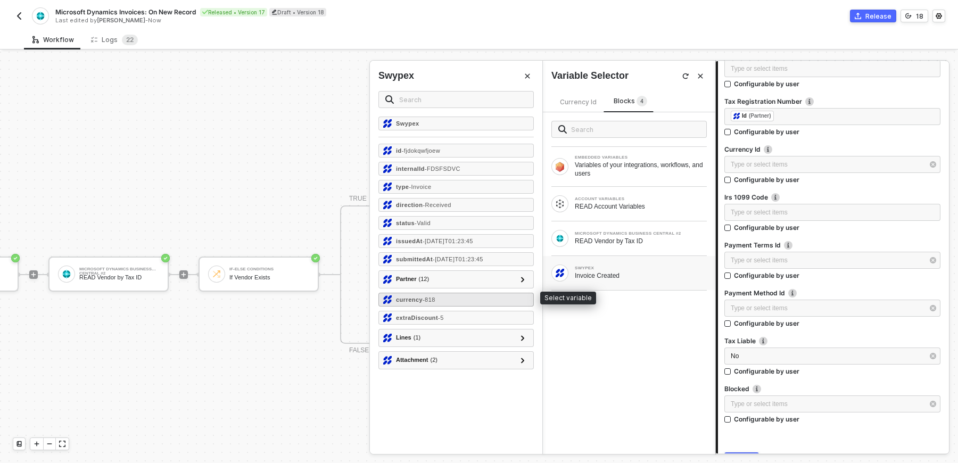
click at [447, 301] on div "currency - 818" at bounding box center [455, 300] width 155 height 14
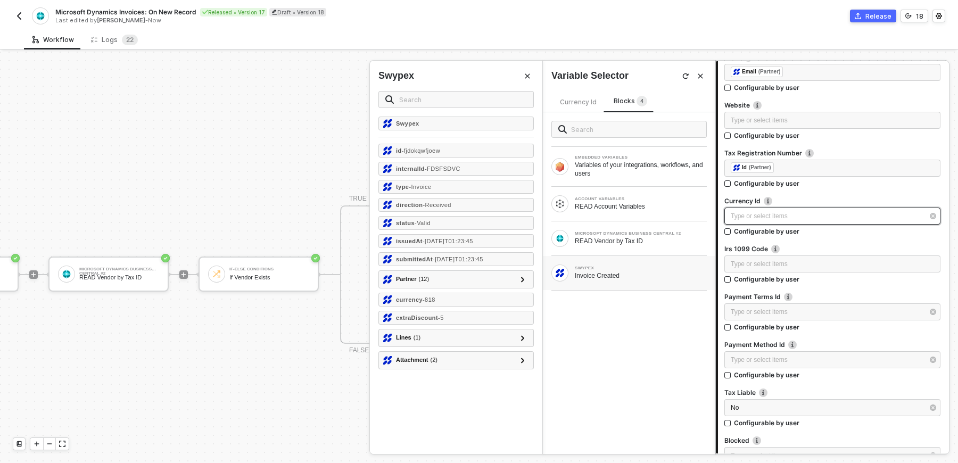
scroll to position [584, 0]
click at [806, 214] on div "Type or select items ﻿" at bounding box center [826, 218] width 193 height 10
click at [784, 220] on div "Type or select items ﻿" at bounding box center [826, 218] width 193 height 10
click at [767, 215] on div "Type or select items ﻿" at bounding box center [826, 218] width 193 height 10
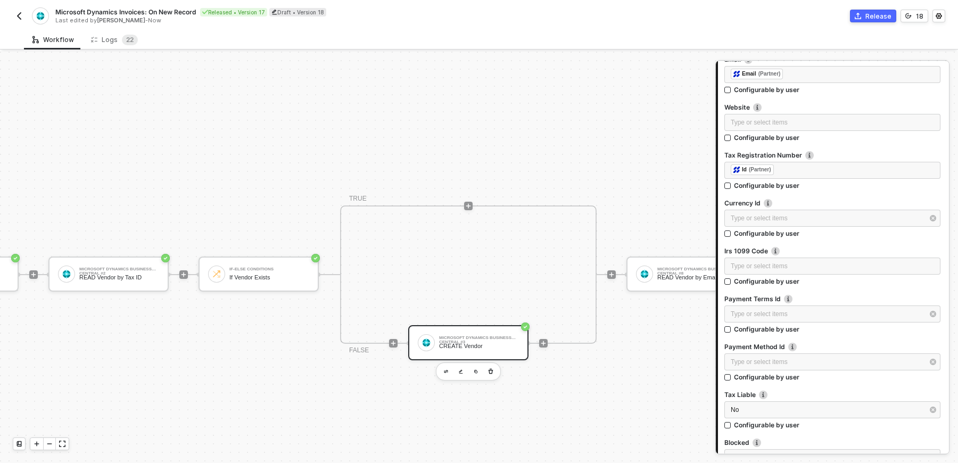
click at [839, 242] on div at bounding box center [832, 244] width 216 height 4
click at [840, 218] on div "Type or select items ﻿" at bounding box center [826, 218] width 193 height 10
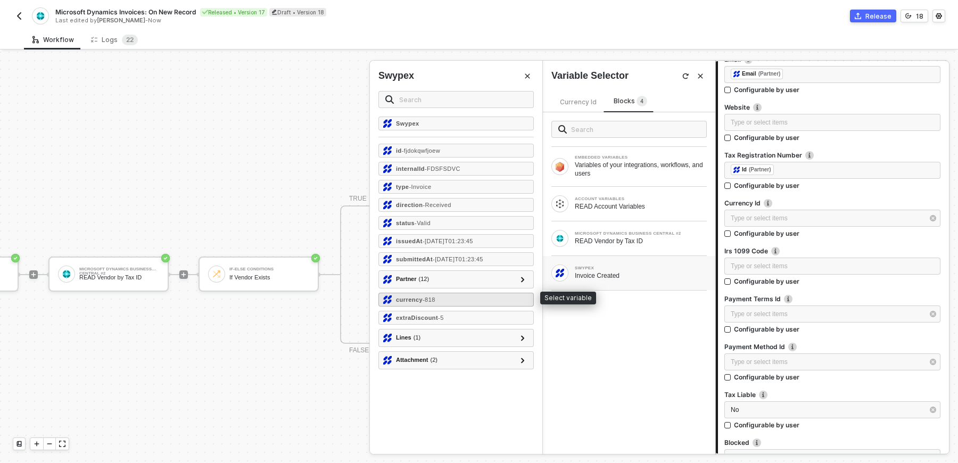
click at [511, 299] on div "currency - 818" at bounding box center [455, 300] width 155 height 14
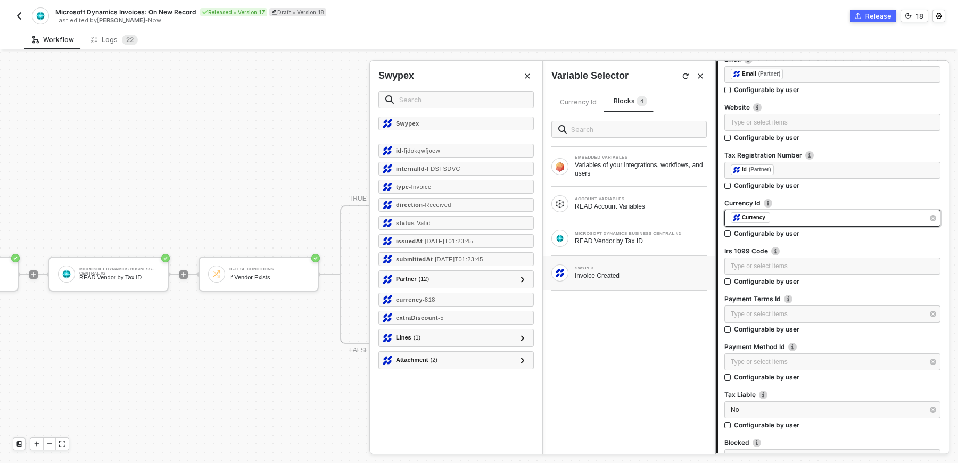
click at [851, 219] on div "﻿ ﻿ Currency ﻿" at bounding box center [826, 218] width 193 height 12
click at [768, 210] on div "Type or select items ﻿" at bounding box center [832, 218] width 216 height 17
click at [825, 247] on label "Irs 1099 Code" at bounding box center [832, 250] width 216 height 9
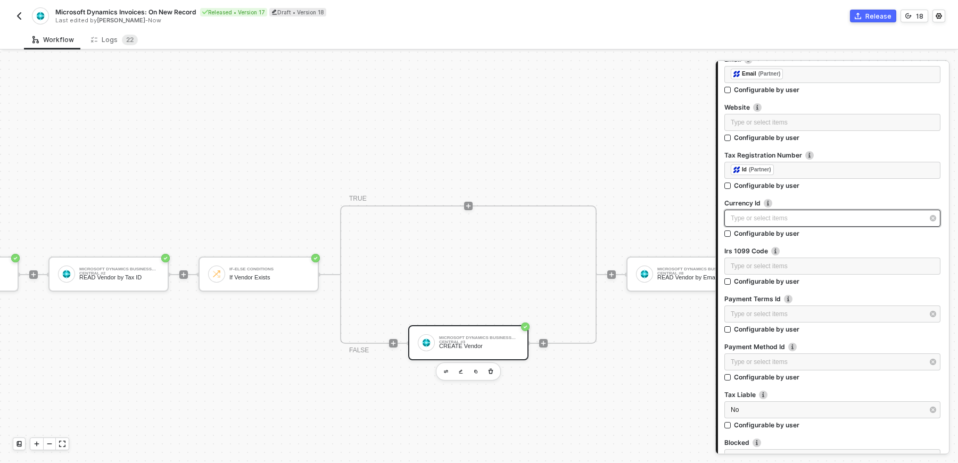
click at [805, 211] on div "Type or select items ﻿" at bounding box center [832, 218] width 216 height 17
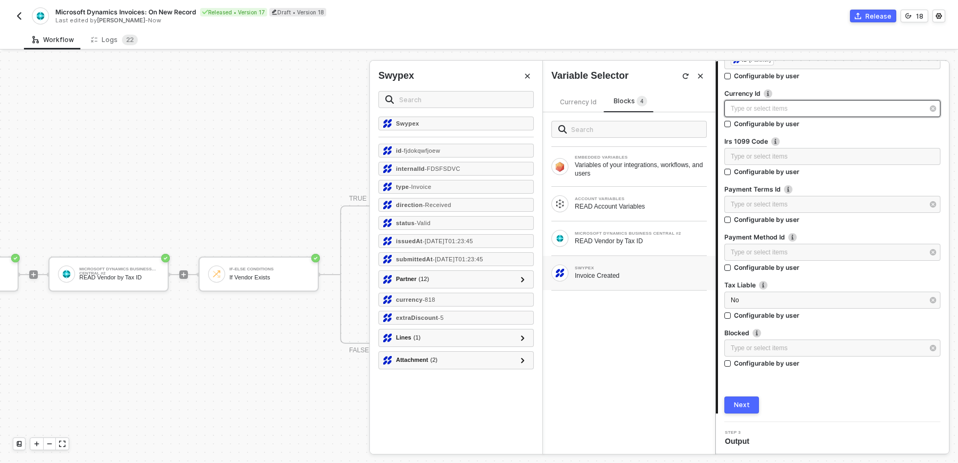
scroll to position [664, 0]
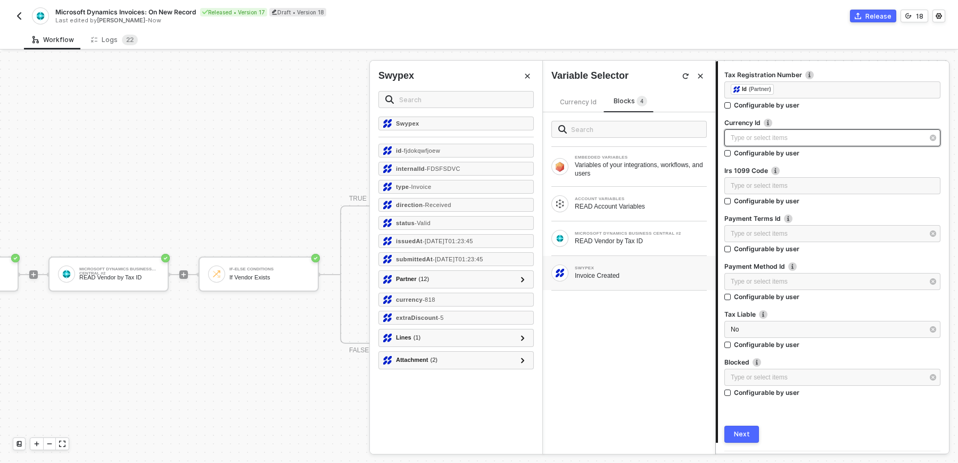
click at [770, 135] on div "Type or select items ﻿" at bounding box center [826, 138] width 193 height 10
click at [571, 104] on span "Currency Id" at bounding box center [578, 102] width 37 height 8
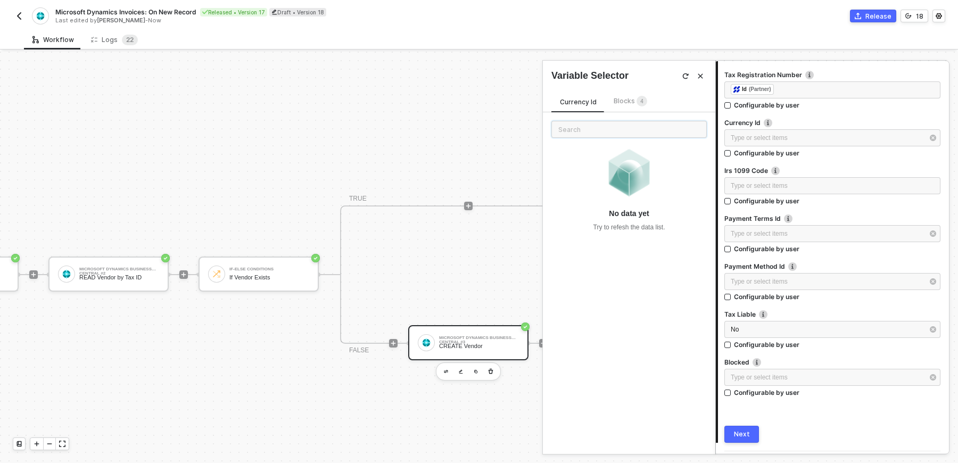
click at [579, 125] on input "text" at bounding box center [628, 129] width 155 height 17
click at [622, 100] on span "Blocks 4" at bounding box center [630, 101] width 34 height 8
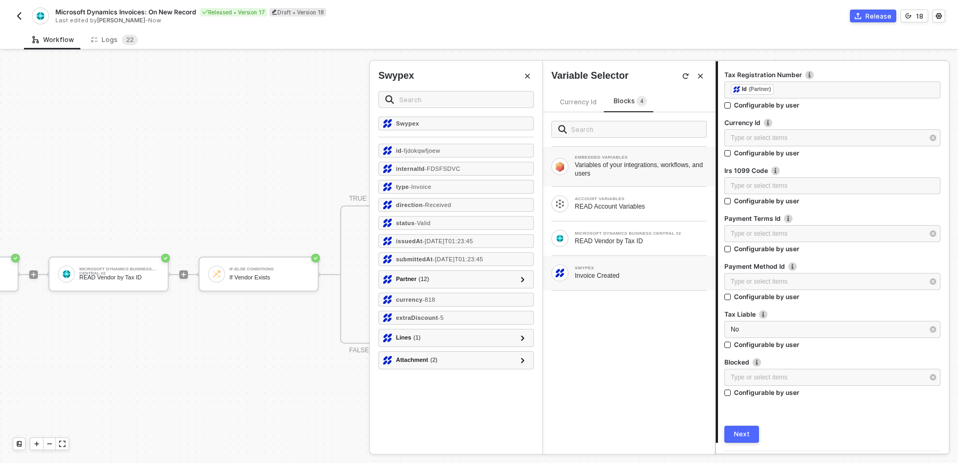
click at [630, 167] on div "Variables of your integrations, workflows, and users" at bounding box center [641, 169] width 132 height 17
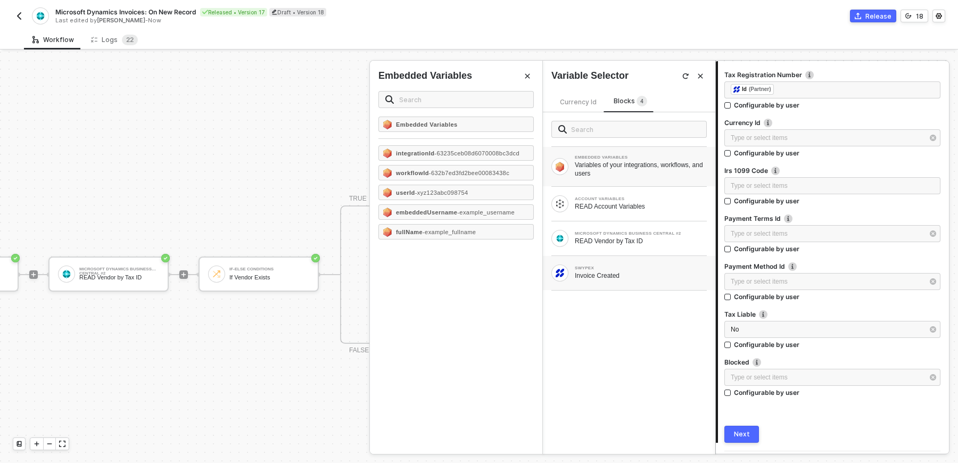
click at [626, 281] on div "SWYPEX Invoice Created" at bounding box center [629, 273] width 172 height 34
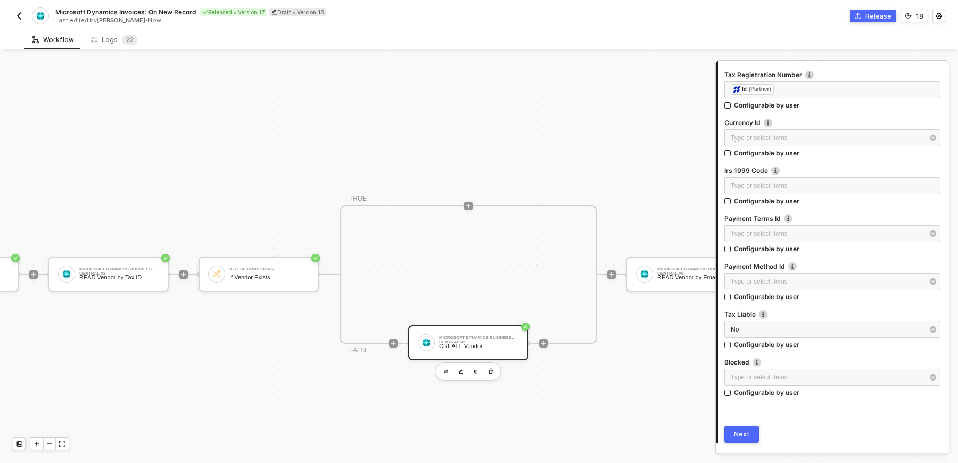
click at [255, 375] on div "TRIGGER Swypex Invoice Created Account Variables READ Account Variables Microso…" at bounding box center [908, 274] width 2344 height 1261
click at [540, 265] on div "TRUE FALSE Microsoft Dynamics Business Central #3 CREATE Vendor" at bounding box center [468, 274] width 256 height 138
click at [500, 344] on div "CREATE Vendor" at bounding box center [479, 346] width 80 height 7
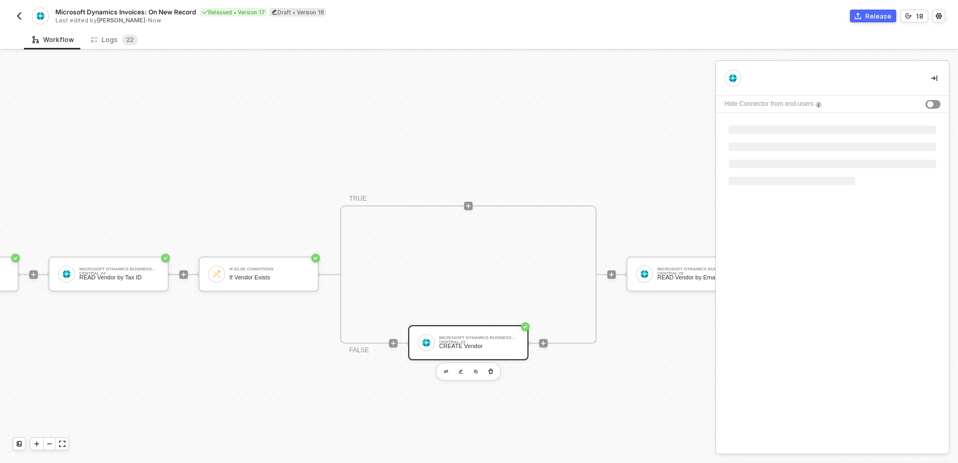
scroll to position [0, 0]
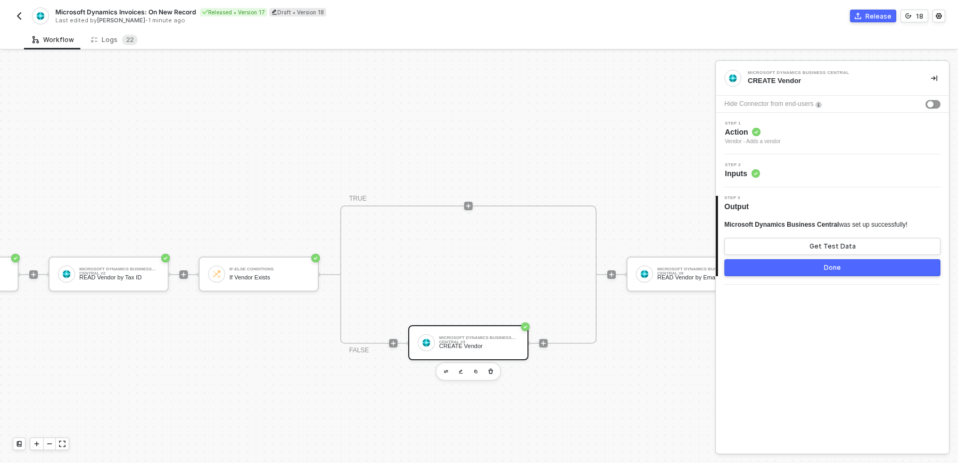
click at [500, 285] on div "TRUE FALSE Microsoft Dynamics Business Central #3 CREATE Vendor" at bounding box center [468, 274] width 256 height 138
click at [536, 405] on div "TRIGGER Swypex Invoice Created Account Variables READ Account Variables Microso…" at bounding box center [908, 274] width 2344 height 1261
click at [379, 385] on div "TRIGGER Swypex Invoice Created Account Variables READ Account Variables Microso…" at bounding box center [908, 274] width 2344 height 1261
click at [265, 181] on div "TRIGGER Swypex Invoice Created Account Variables READ Account Variables Microso…" at bounding box center [908, 274] width 2344 height 1261
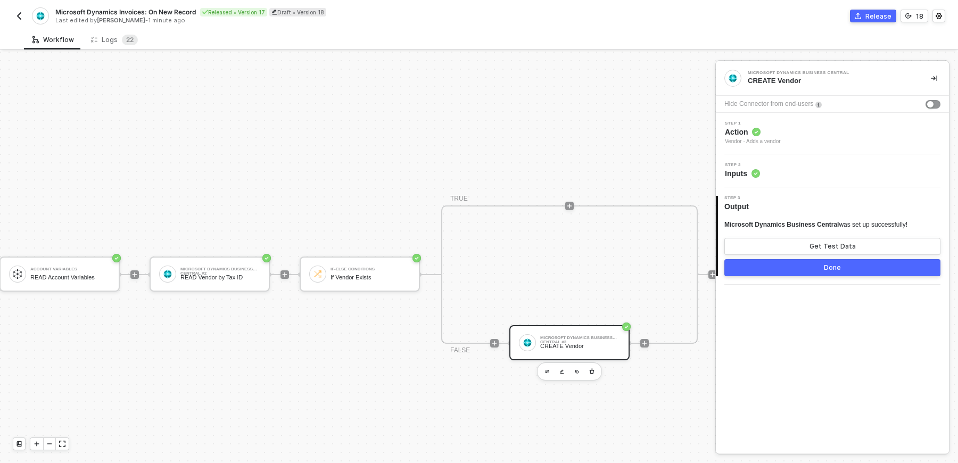
scroll to position [407, 131]
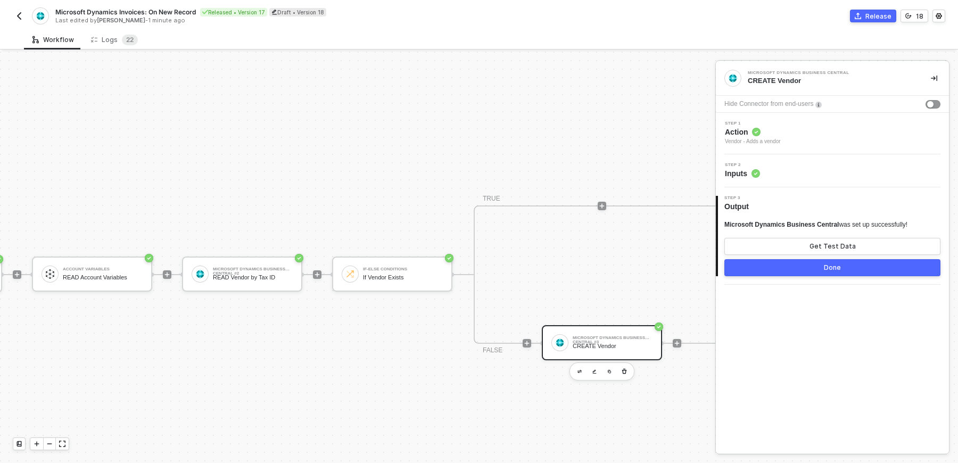
click at [852, 268] on button "Done" at bounding box center [832, 267] width 216 height 17
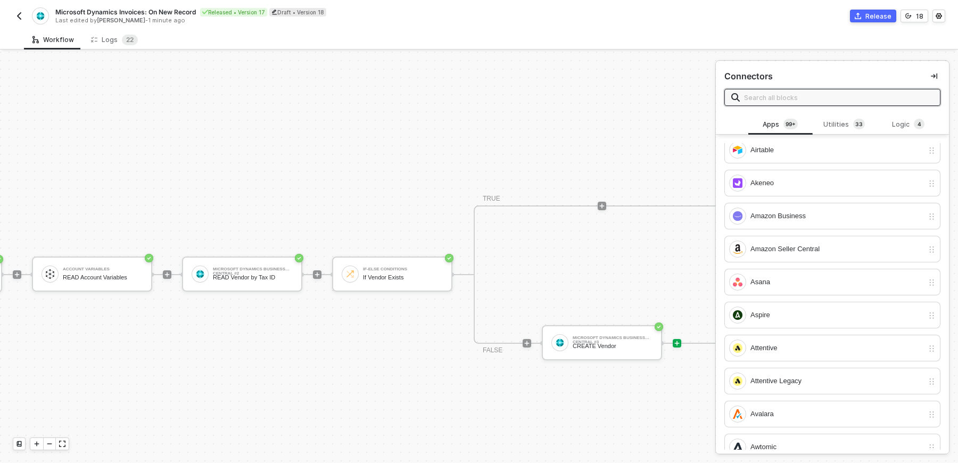
scroll to position [0, 0]
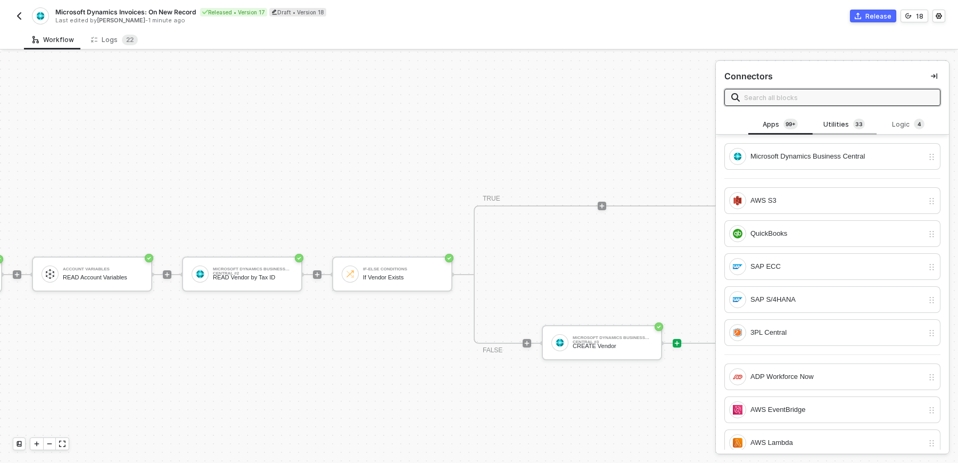
click at [853, 125] on sup "3 3" at bounding box center [859, 124] width 12 height 11
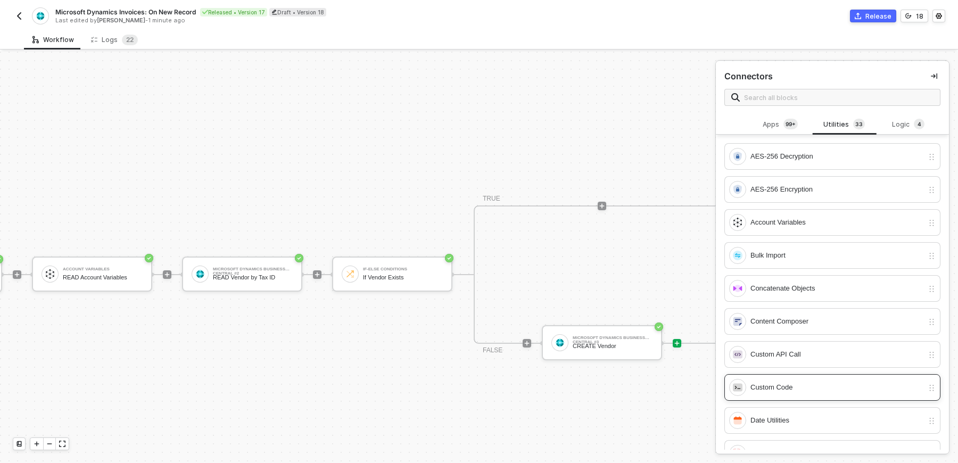
click at [809, 385] on div "Custom Code" at bounding box center [836, 387] width 173 height 12
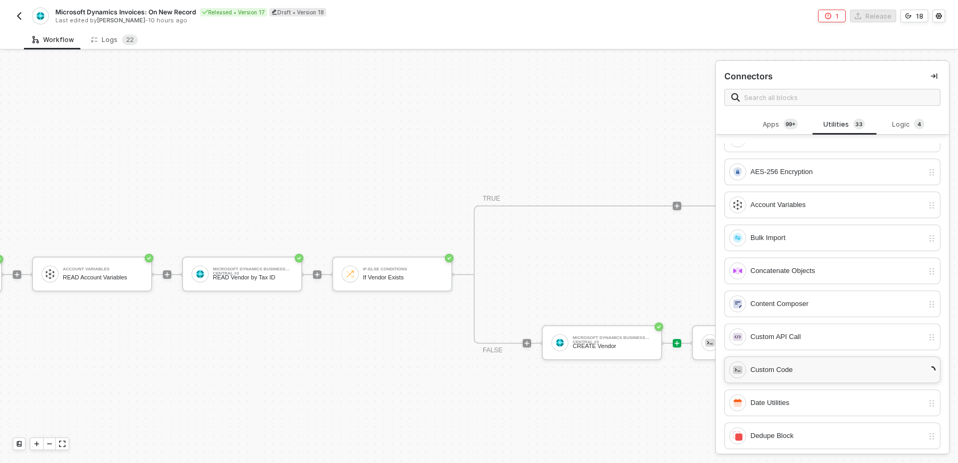
scroll to position [19, 0]
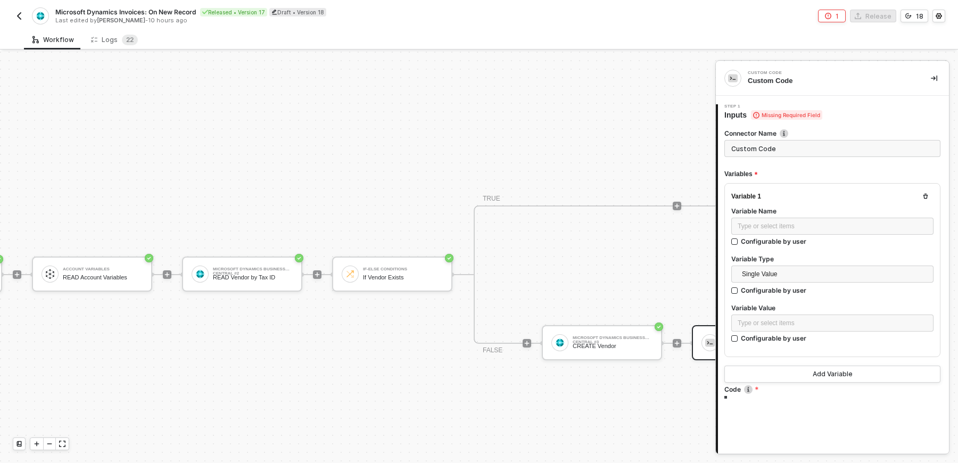
type textarea "/* You can access variables on the inputData object. ex: const myVariable = inp…"
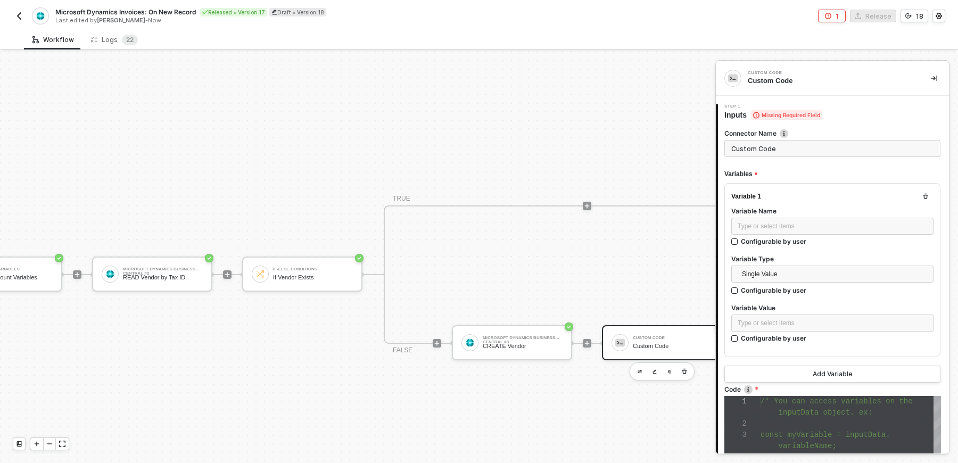
scroll to position [407, 232]
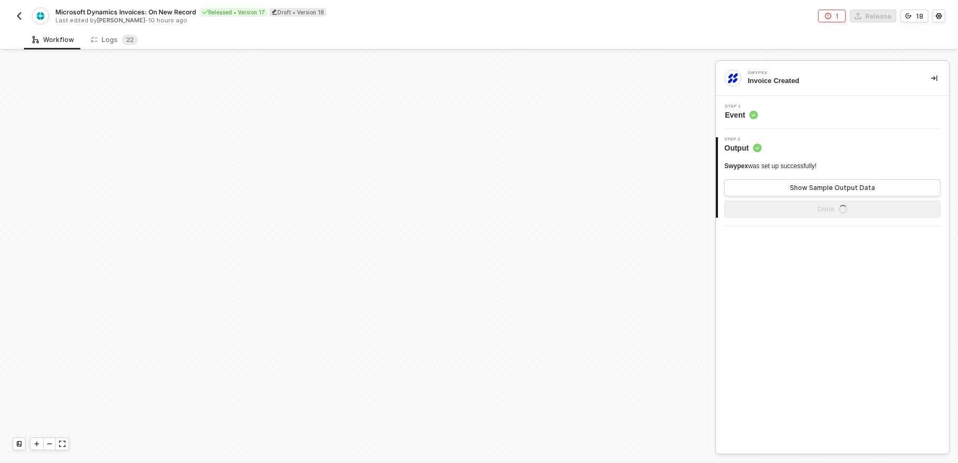
scroll to position [315, 0]
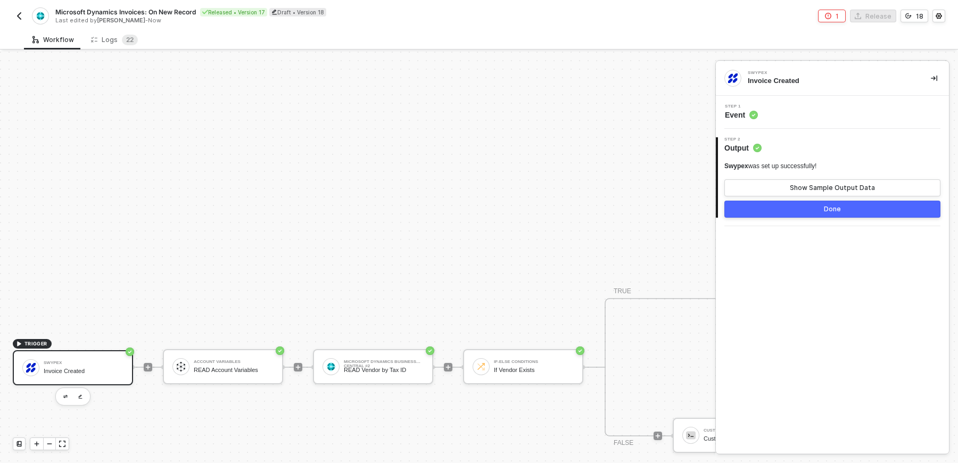
click at [789, 147] on div "Step 2 Output" at bounding box center [833, 145] width 231 height 16
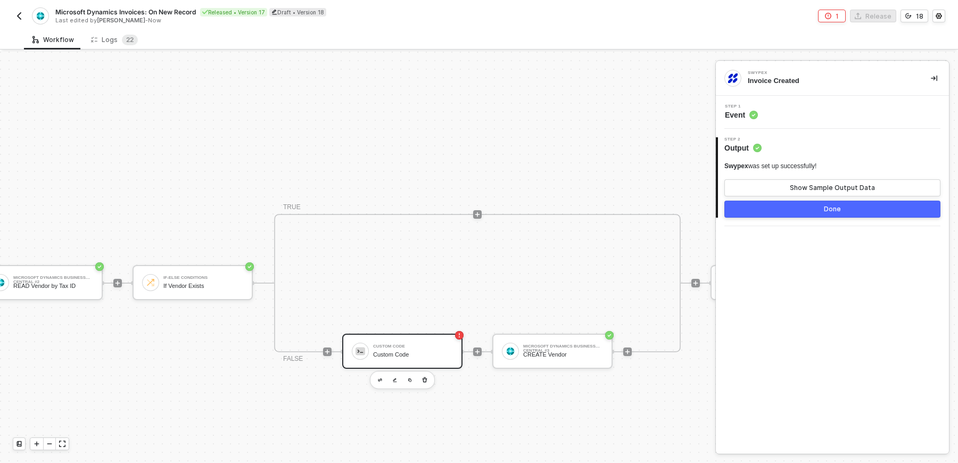
scroll to position [399, 370]
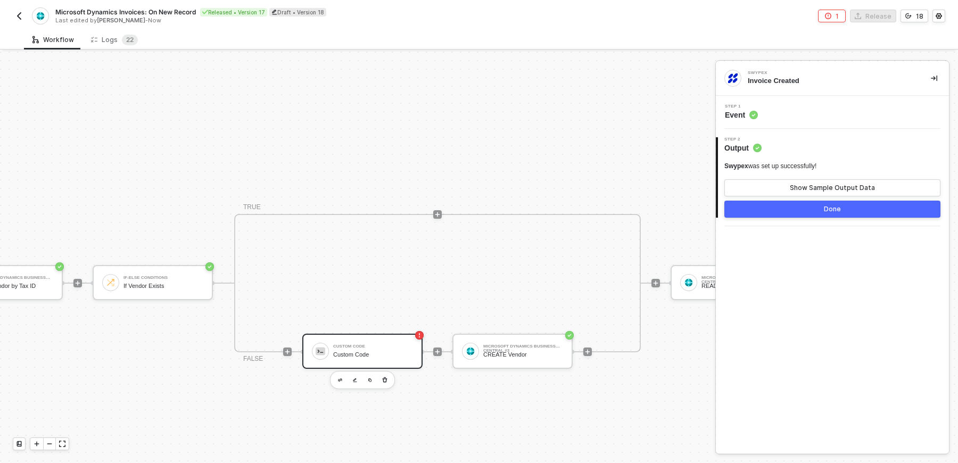
click at [360, 342] on div "Custom Code Custom Code" at bounding box center [373, 351] width 80 height 20
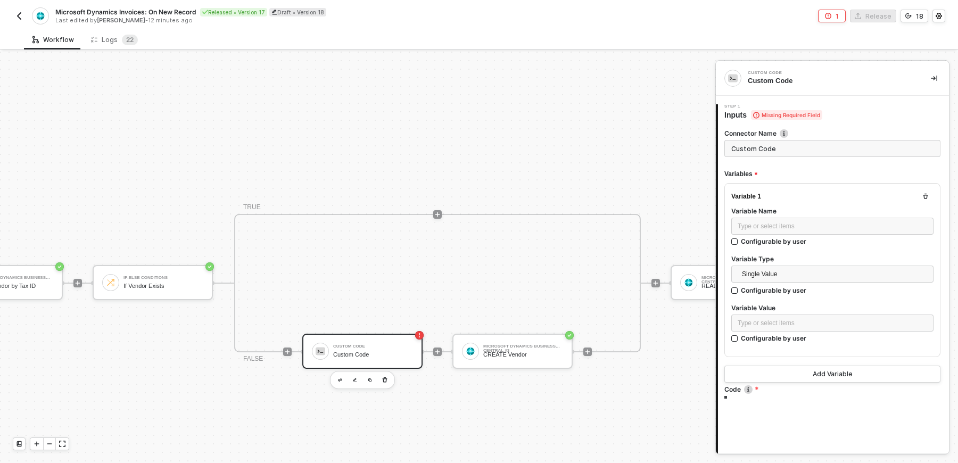
type textarea "/* You can access variables on the inputData object. ex: const myVariable = inp…"
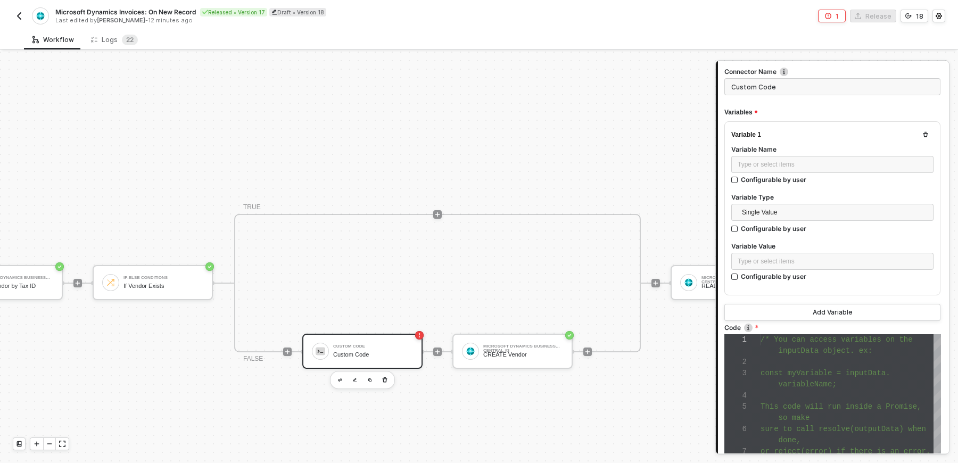
scroll to position [34, 0]
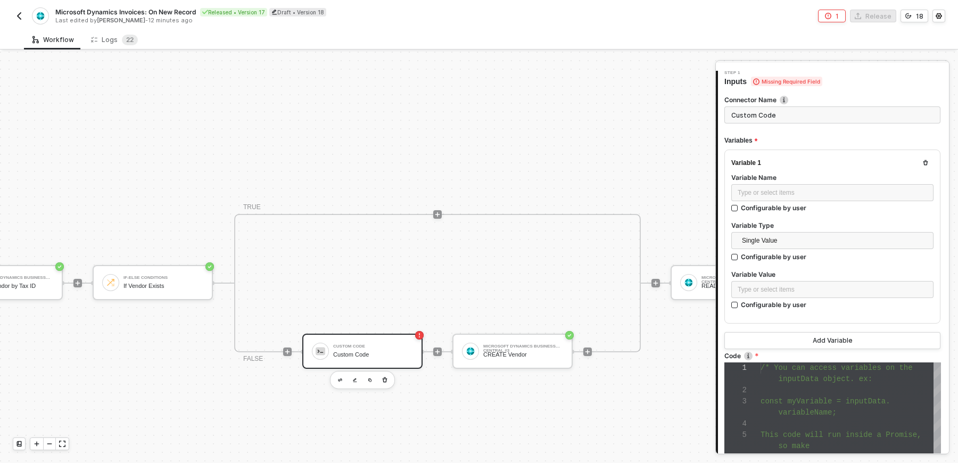
click at [781, 109] on input "Custom Code" at bounding box center [832, 114] width 216 height 17
type input "m"
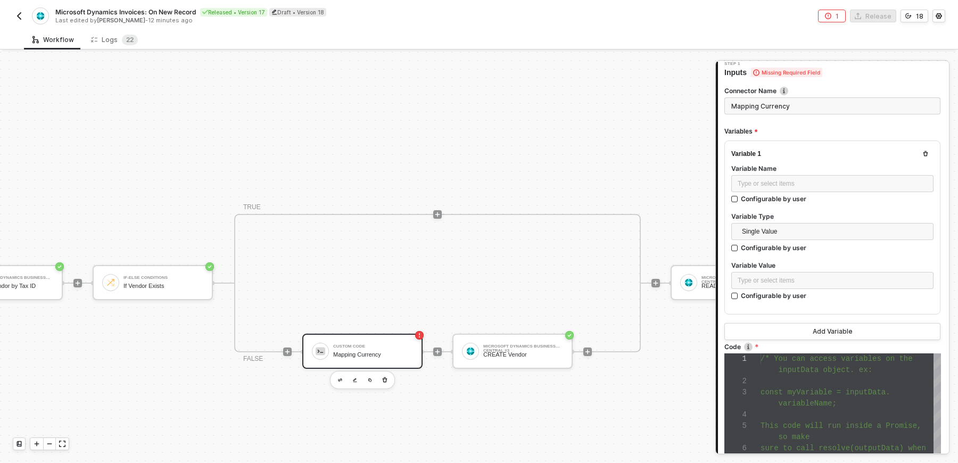
scroll to position [46, 0]
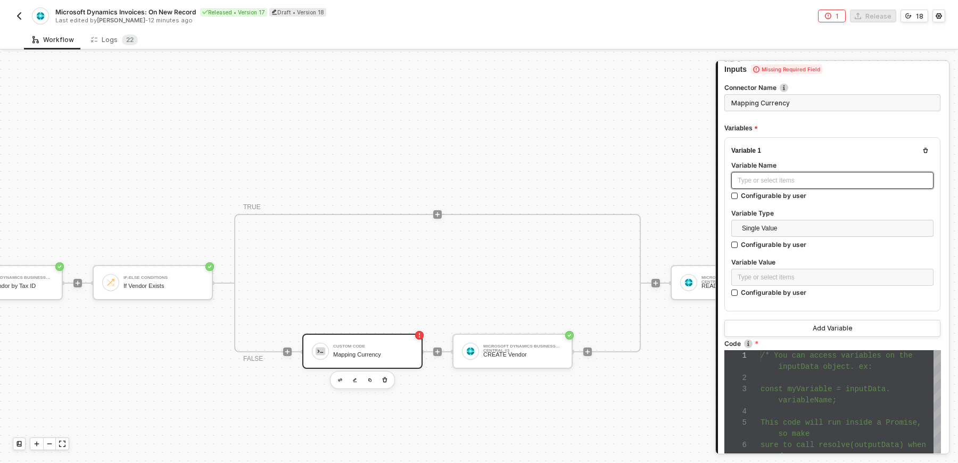
type input "Mapping Currency"
click at [777, 185] on div "Type or select items ﻿" at bounding box center [832, 180] width 202 height 17
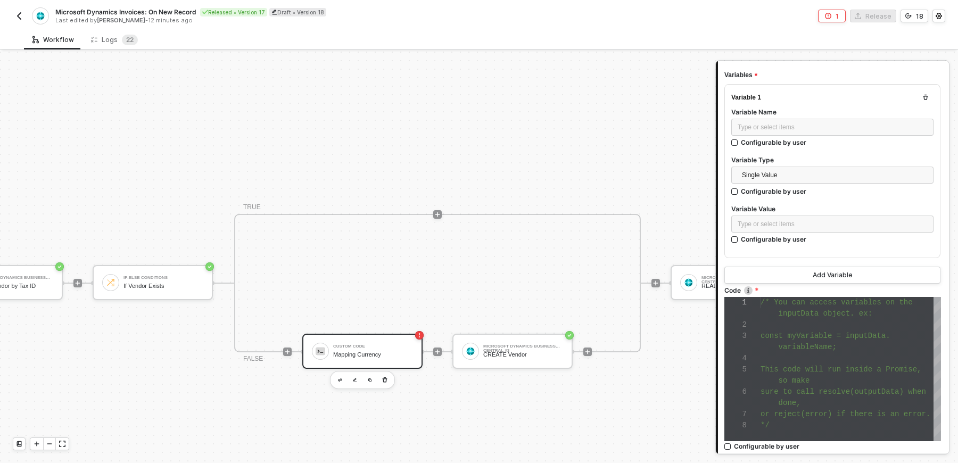
click at [780, 314] on span "inputData object. ex:" at bounding box center [825, 313] width 94 height 9
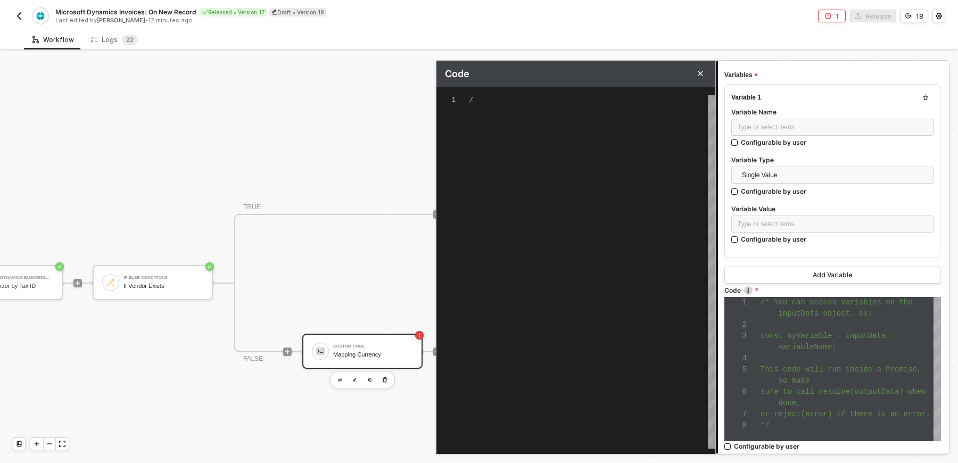
scroll to position [66, 0]
click at [511, 207] on div "/* You can access variables on the inputData objec t. ex: const myVariable = in…" at bounding box center [592, 271] width 246 height 353
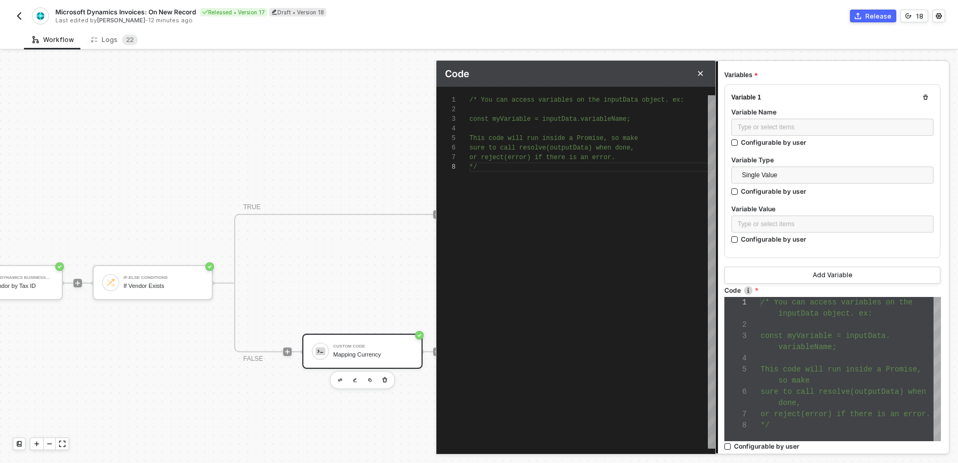
scroll to position [76, 0]
click at [497, 211] on div "/* You can access variables on the inputData objec t. ex: const myVariable = in…" at bounding box center [592, 271] width 246 height 353
type textarea "/* You can access variables on the inputData object. ex: const myVariable = inp…"
click at [590, 196] on div "const currency_input =" at bounding box center [592, 196] width 246 height 10
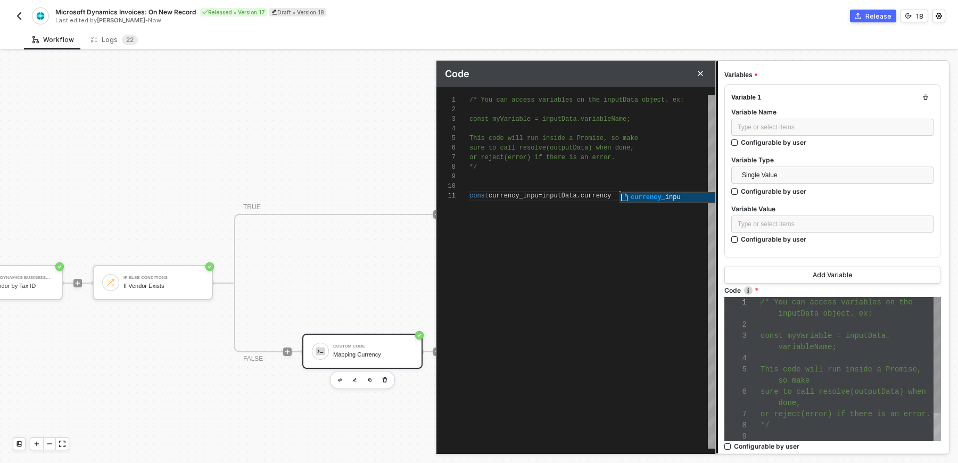
scroll to position [0, 153]
click at [611, 194] on span "currency" at bounding box center [595, 195] width 31 height 7
click at [644, 194] on div "const currency_inpu = inputData . currency" at bounding box center [592, 196] width 246 height 10
type textarea "const currency_inpu= inputData.c"
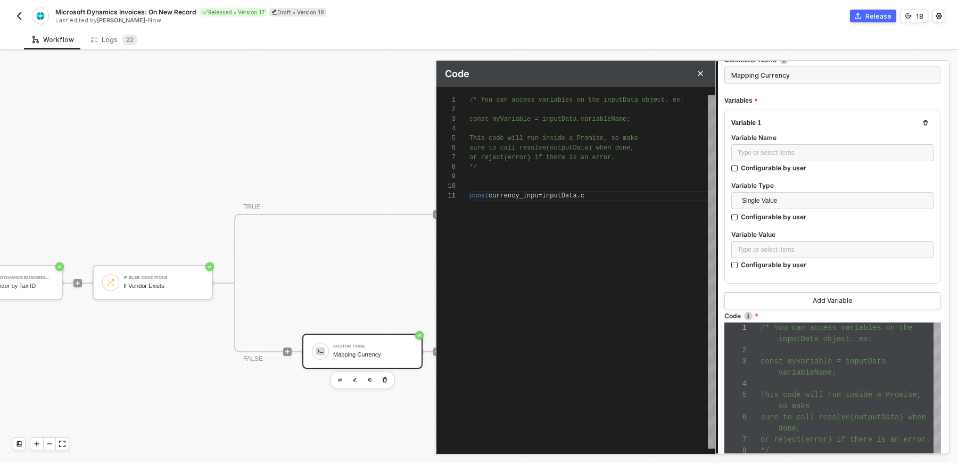
scroll to position [74, 0]
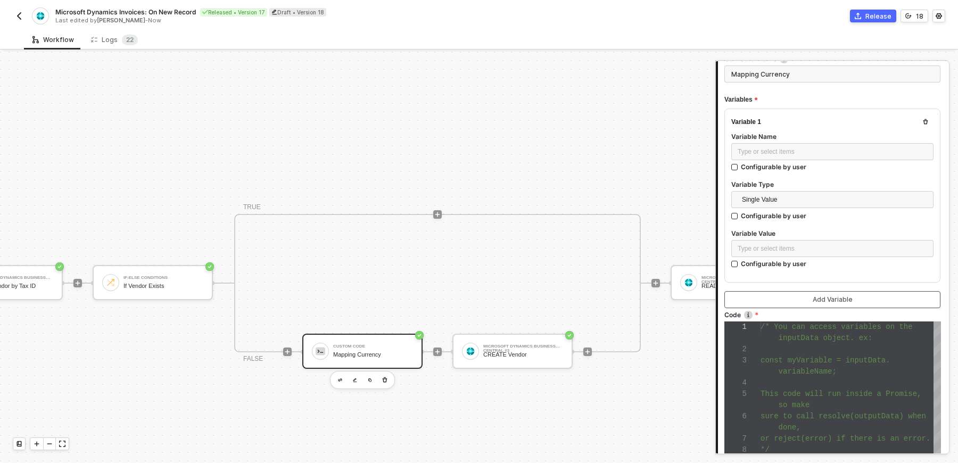
click at [791, 301] on button "Add Variable" at bounding box center [832, 299] width 216 height 17
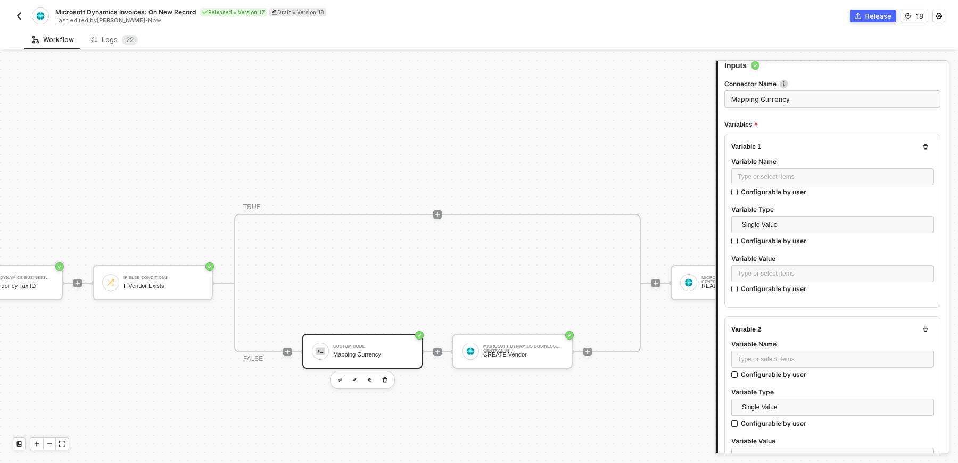
scroll to position [40, 0]
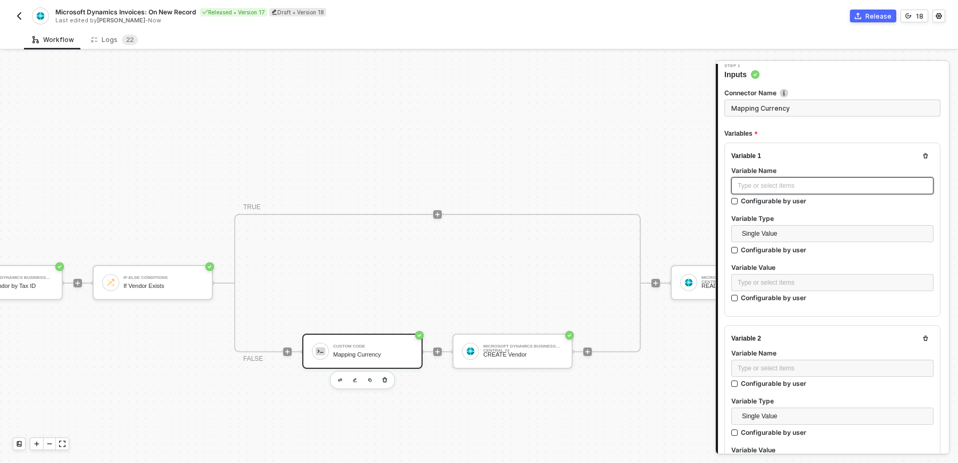
click at [788, 190] on div "Type or select items ﻿" at bounding box center [832, 185] width 202 height 17
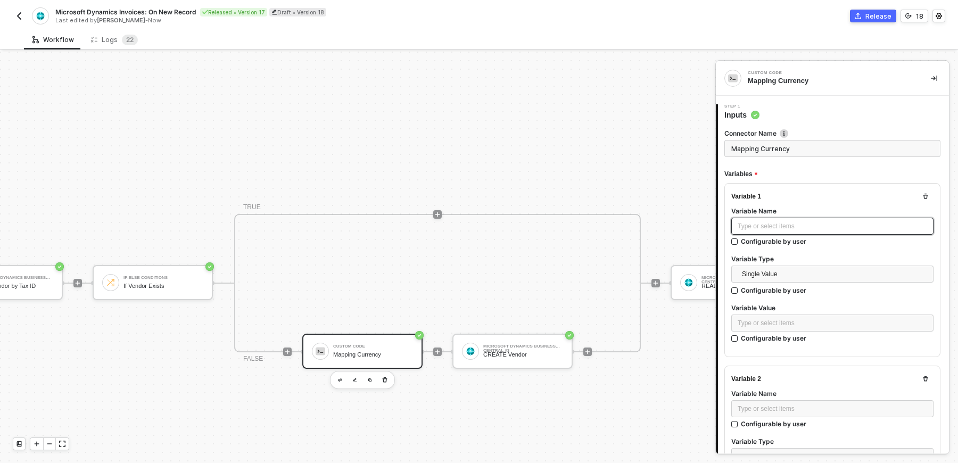
click at [791, 224] on div "Type or select items ﻿" at bounding box center [831, 226] width 189 height 10
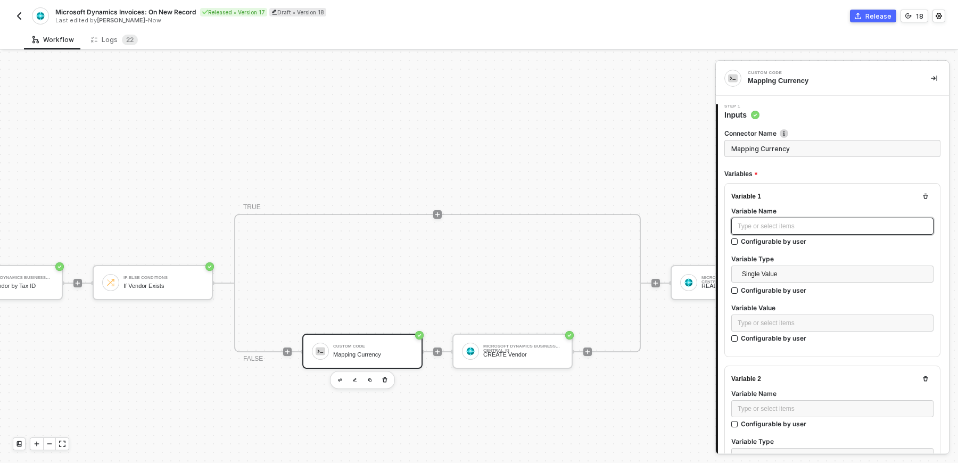
click at [791, 224] on div "Type or select items ﻿" at bounding box center [831, 226] width 189 height 10
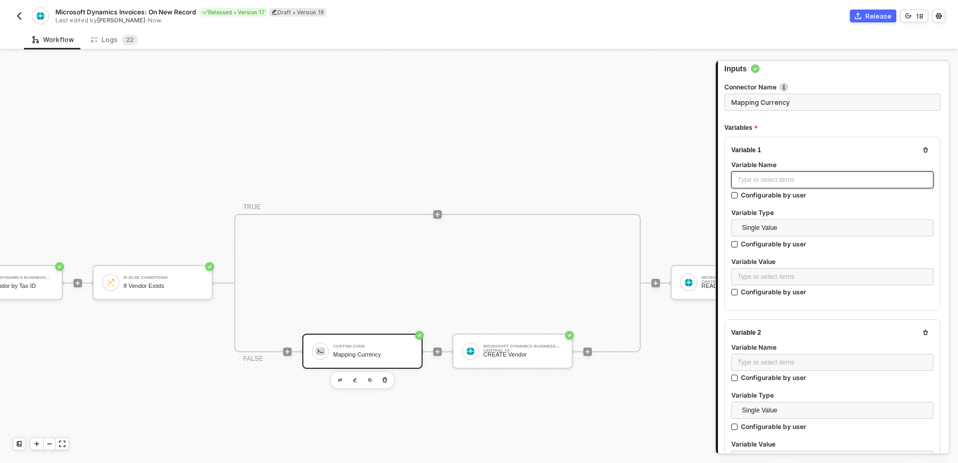
scroll to position [88, 0]
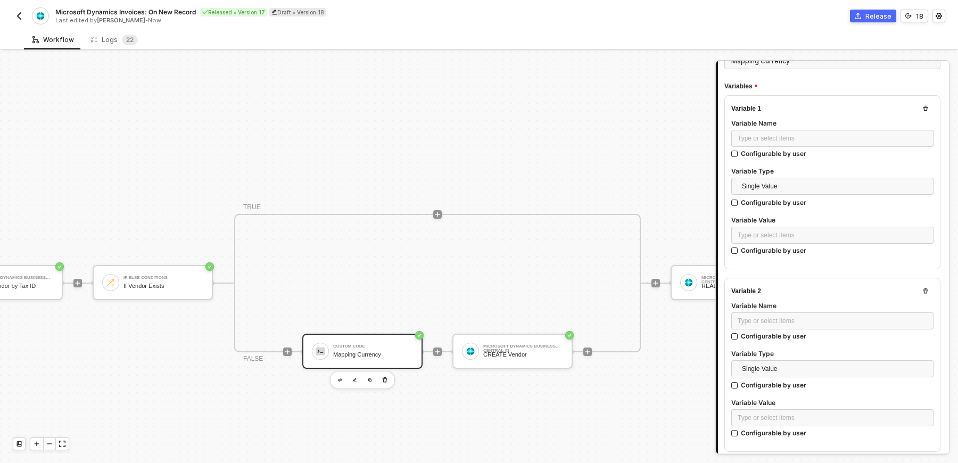
click at [932, 289] on div "Variable 2 Variable Name Type or select items ﻿ Configurable by user Variable T…" at bounding box center [832, 365] width 216 height 174
click at [928, 290] on icon "button" at bounding box center [925, 291] width 6 height 6
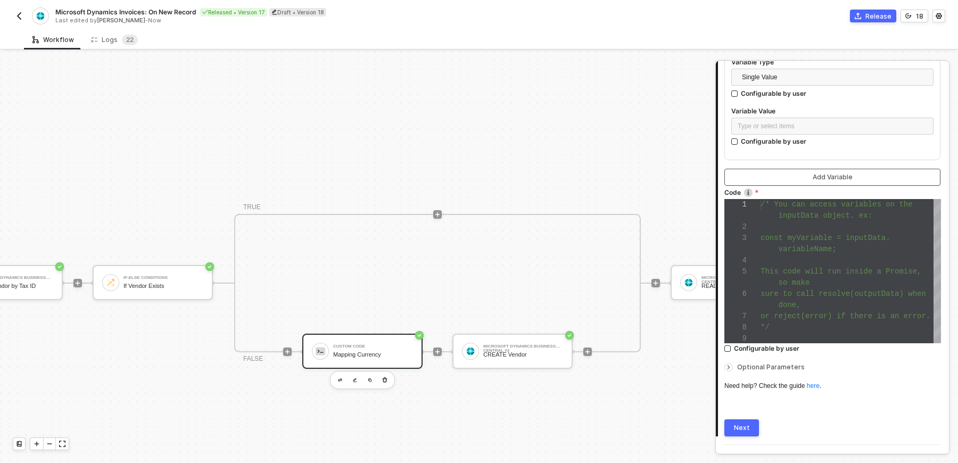
scroll to position [220, 0]
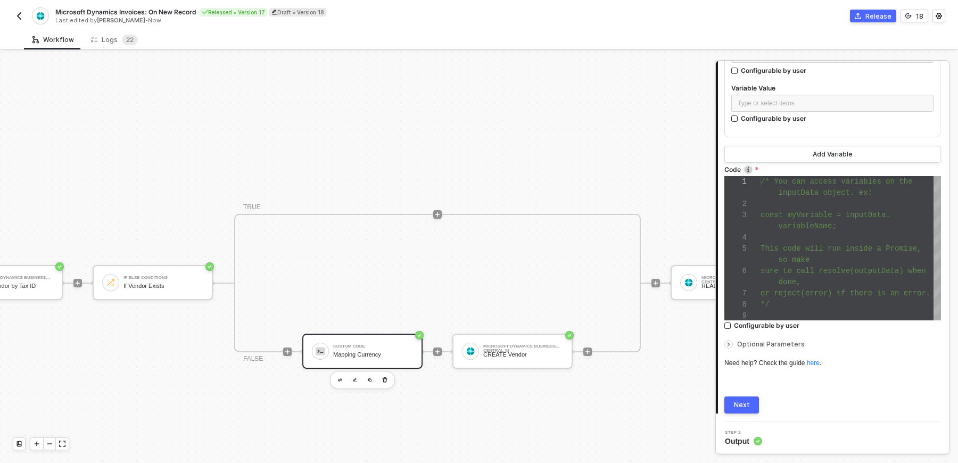
click at [730, 346] on div at bounding box center [730, 344] width 13 height 12
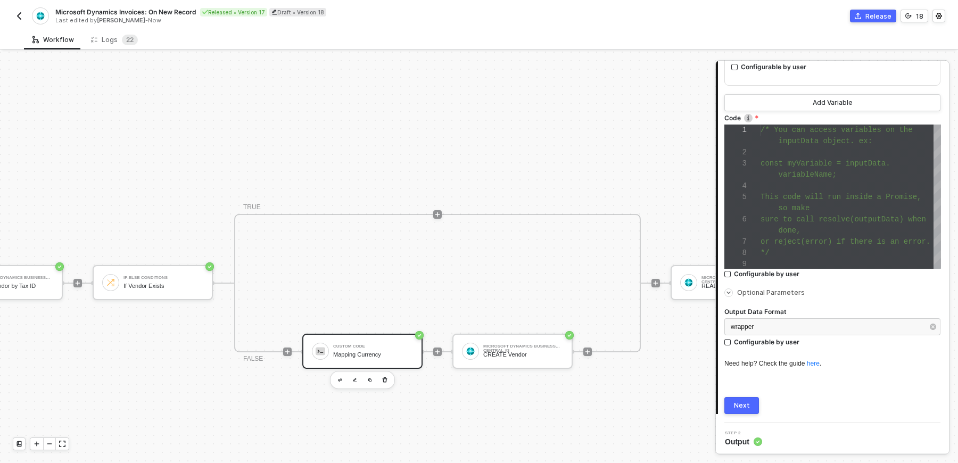
scroll to position [271, 0]
click at [748, 327] on span "wrapper" at bounding box center [741, 326] width 23 height 7
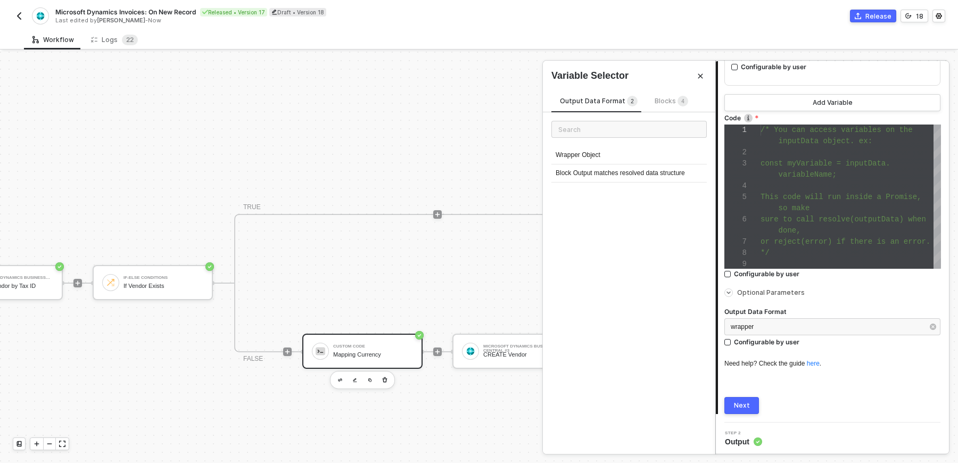
click at [706, 74] on div "Variable Selector" at bounding box center [629, 75] width 172 height 13
click at [677, 105] on span "4" at bounding box center [682, 102] width 11 height 12
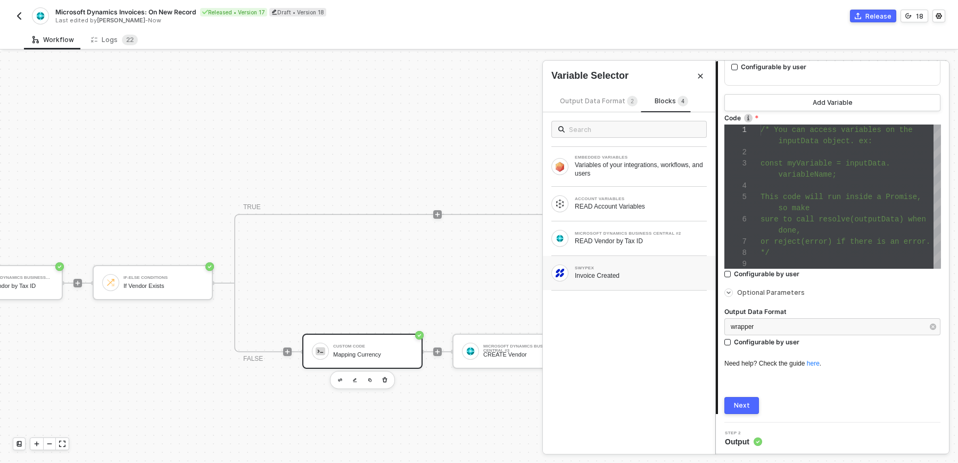
click at [658, 266] on div "SWYPEX" at bounding box center [641, 268] width 132 height 4
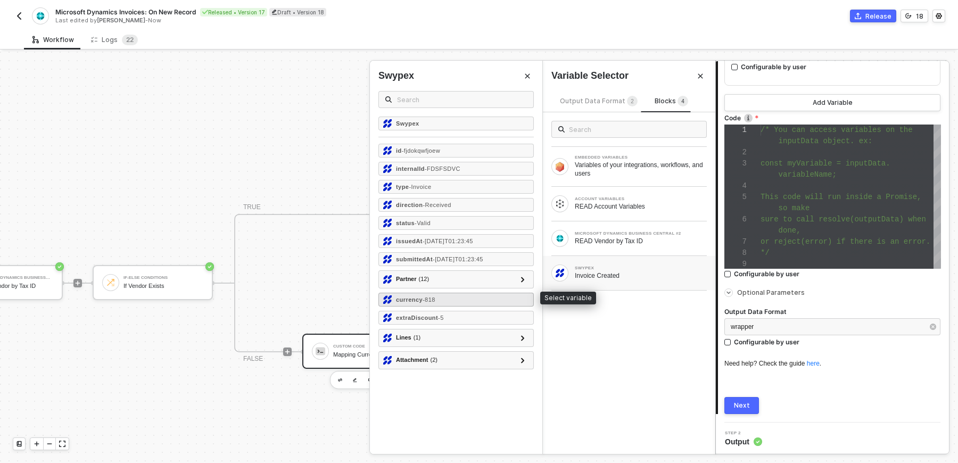
click at [435, 296] on span "- 818" at bounding box center [428, 299] width 13 height 6
click at [871, 351] on div at bounding box center [832, 353] width 216 height 4
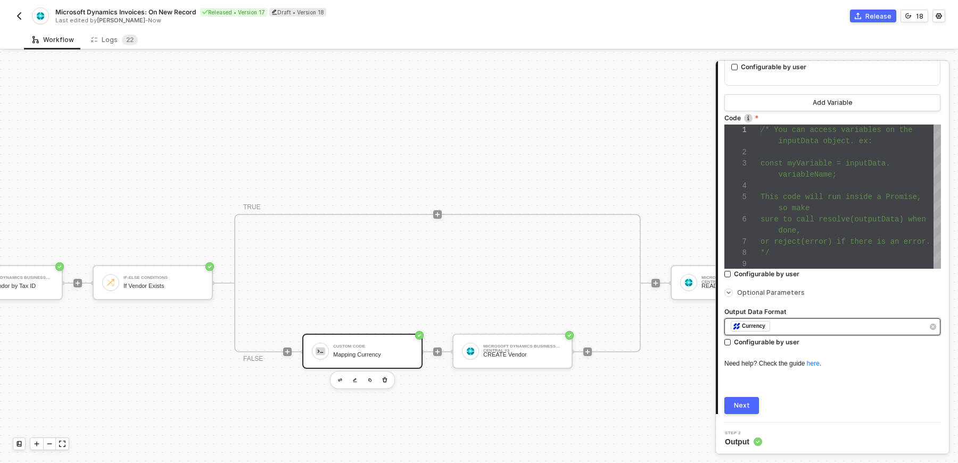
click at [750, 329] on div "Currency" at bounding box center [753, 326] width 23 height 10
click at [906, 347] on div "﻿ ﻿ Currency ﻿ Configurable by user" at bounding box center [832, 334] width 216 height 32
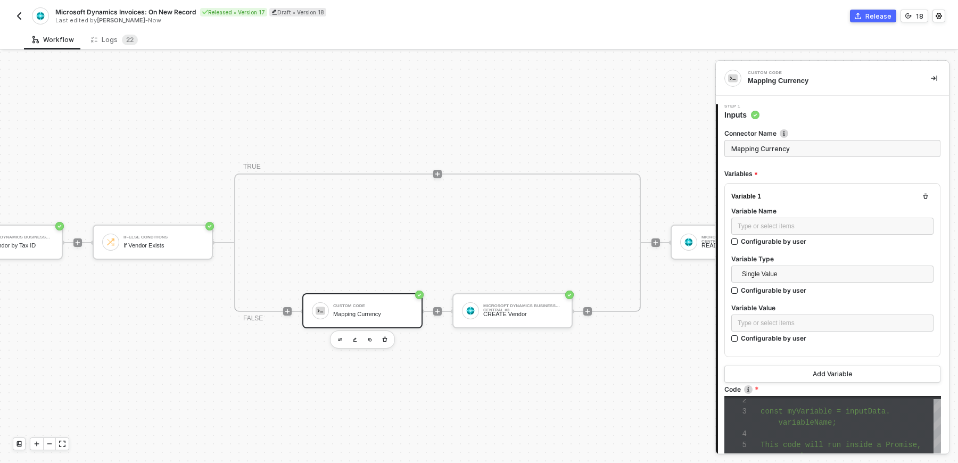
scroll to position [431, 370]
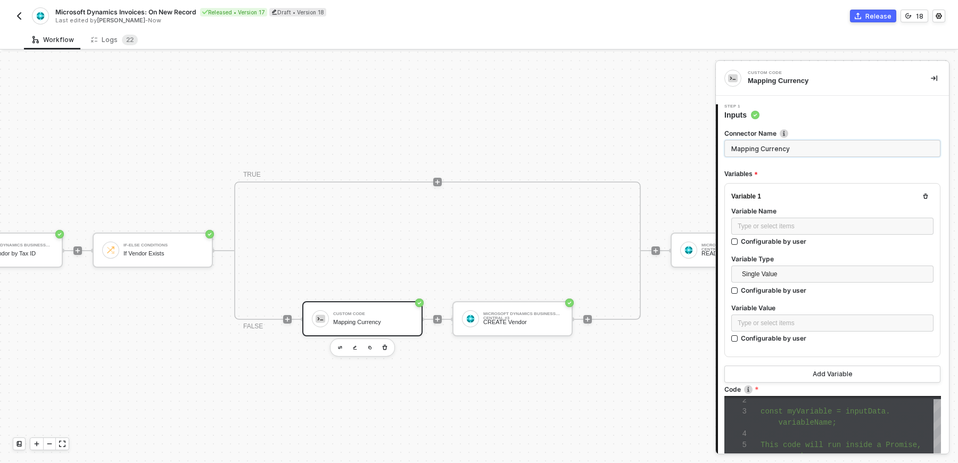
click at [794, 140] on input "Mapping Currency" at bounding box center [832, 148] width 216 height 17
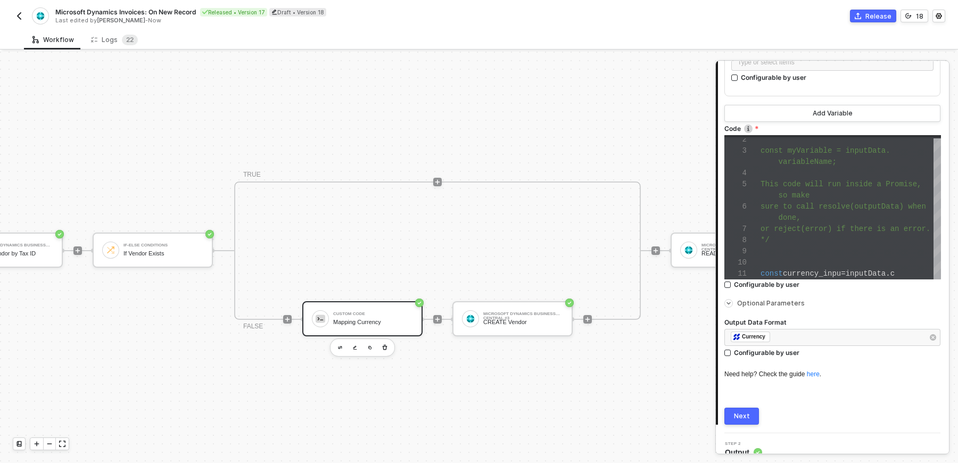
scroll to position [262, 0]
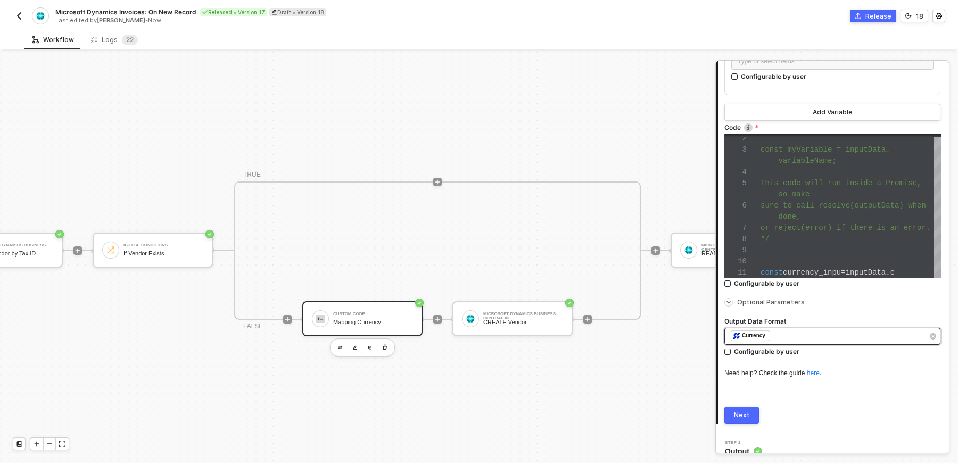
click at [802, 337] on div "﻿ ﻿ Currency ﻿" at bounding box center [826, 336] width 193 height 12
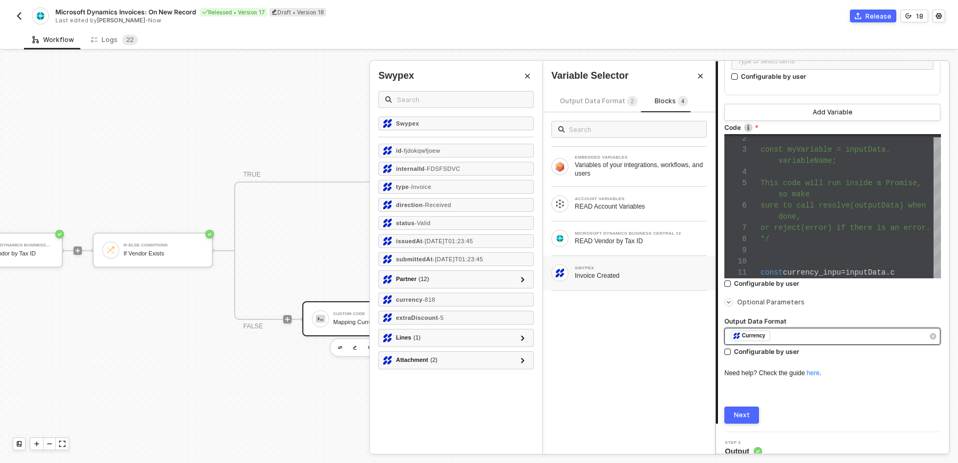
scroll to position [271, 0]
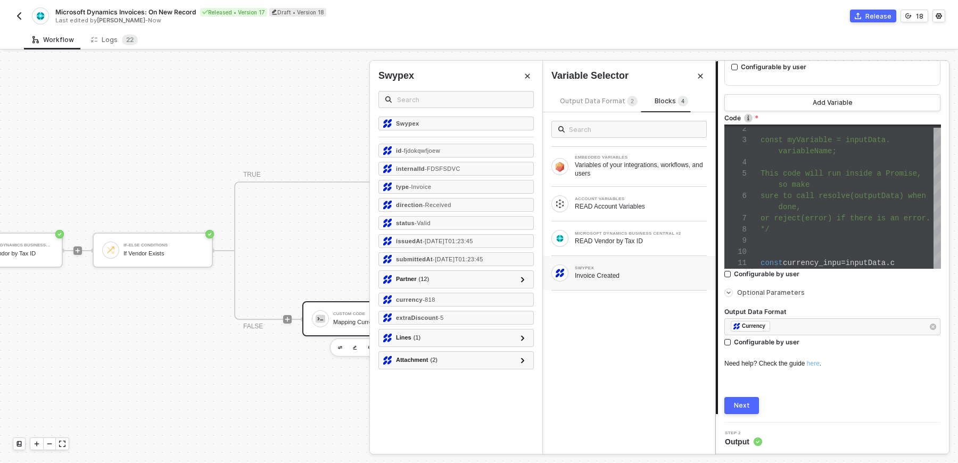
click at [819, 363] on link "here" at bounding box center [812, 363] width 13 height 7
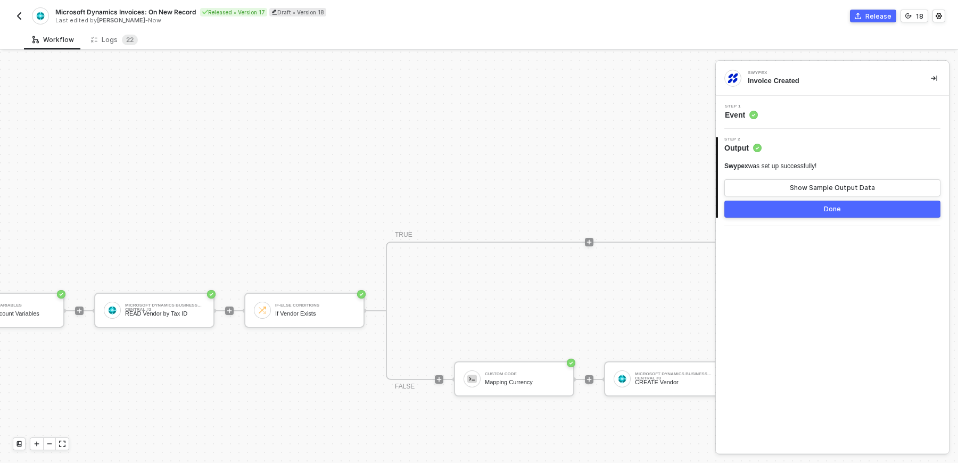
scroll to position [371, 242]
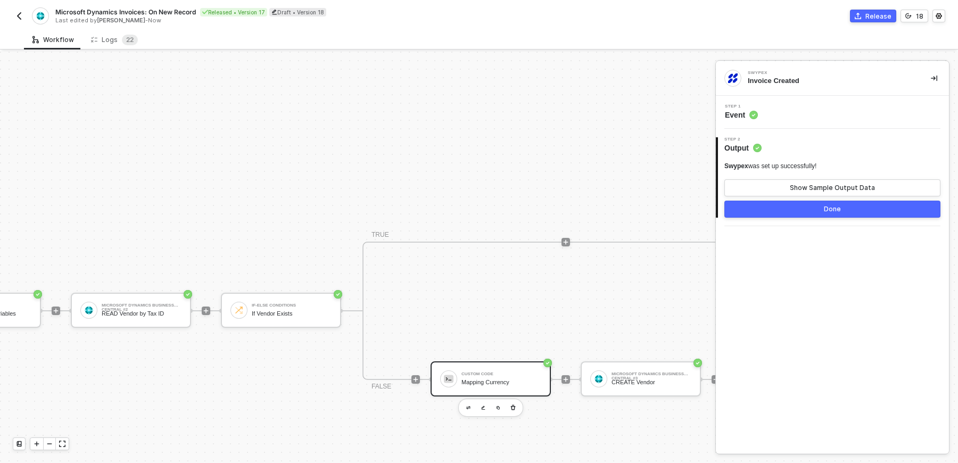
click at [492, 370] on div "Custom Code Mapping Currency" at bounding box center [501, 379] width 80 height 20
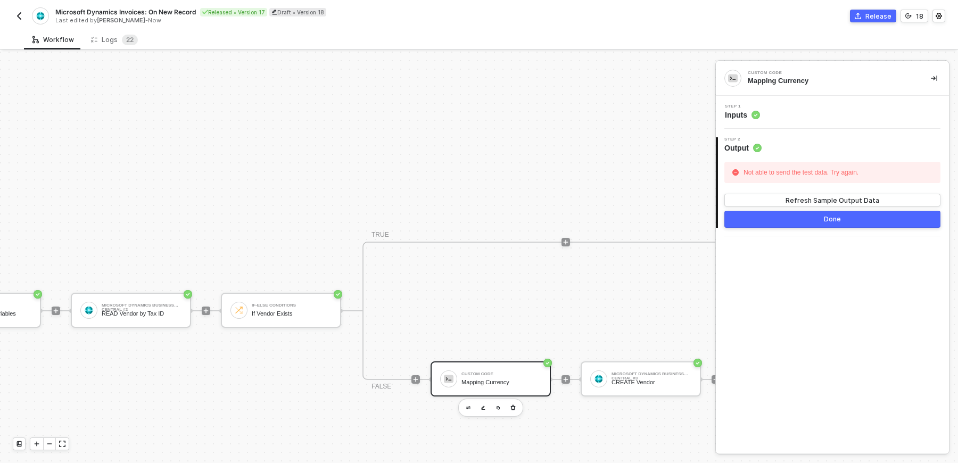
click at [809, 155] on div "Not able to send the test data. Try again. Refresh Sample Output Data Done" at bounding box center [832, 190] width 216 height 74
click at [760, 147] on circle at bounding box center [757, 148] width 9 height 9
click at [734, 144] on span "Output" at bounding box center [742, 148] width 37 height 11
click at [785, 114] on div "Step 1 Inputs" at bounding box center [833, 112] width 230 height 16
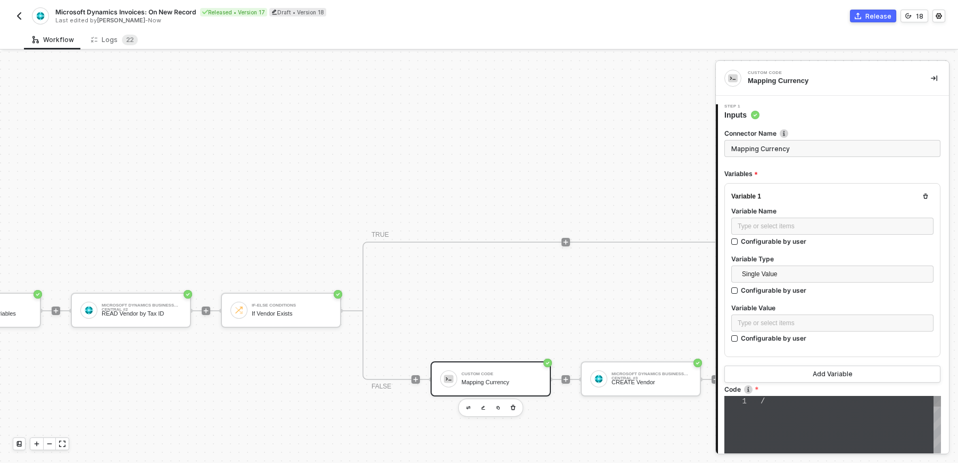
type textarea "/* You can access variables on the inputData object. ex: const myVariable = inp…"
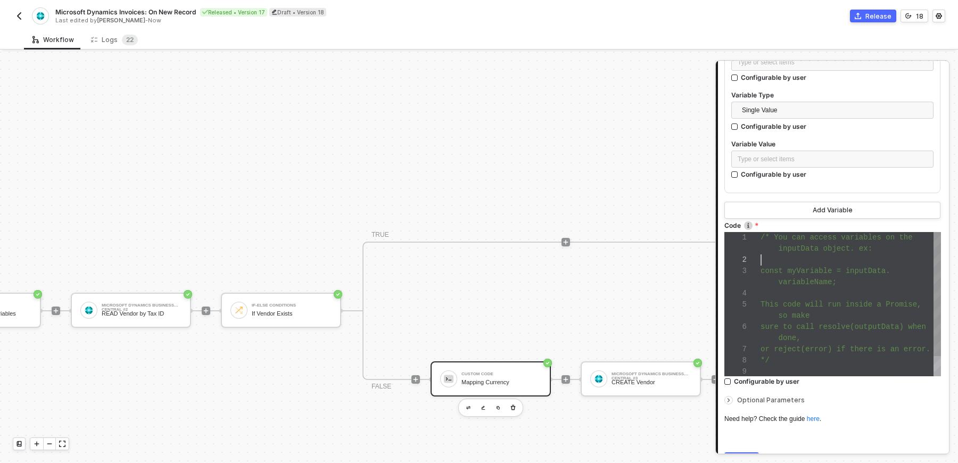
scroll to position [11, 0]
click at [790, 254] on div at bounding box center [850, 259] width 180 height 11
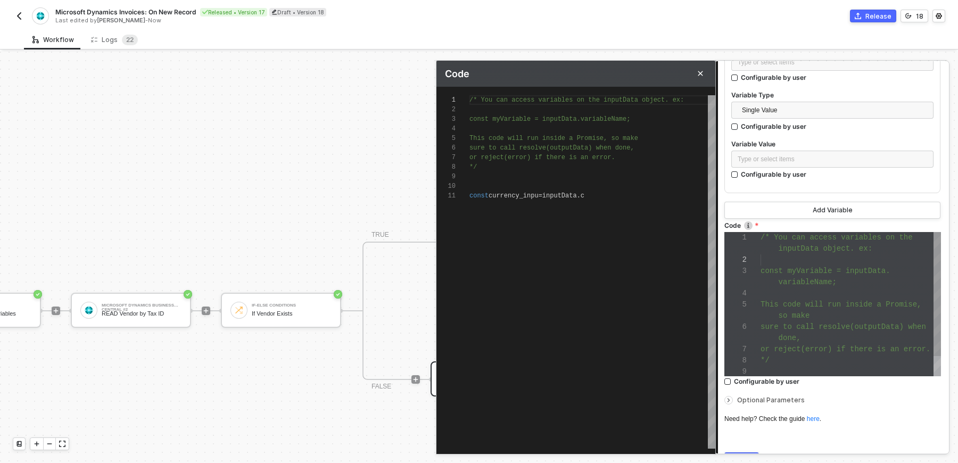
scroll to position [96, 0]
click at [629, 195] on div "const currency_inpu = inputData . c" at bounding box center [592, 196] width 246 height 10
click at [601, 192] on div "const currency_inpu = inputData . c" at bounding box center [592, 196] width 246 height 10
click at [538, 195] on span "currency_inpu" at bounding box center [513, 195] width 50 height 7
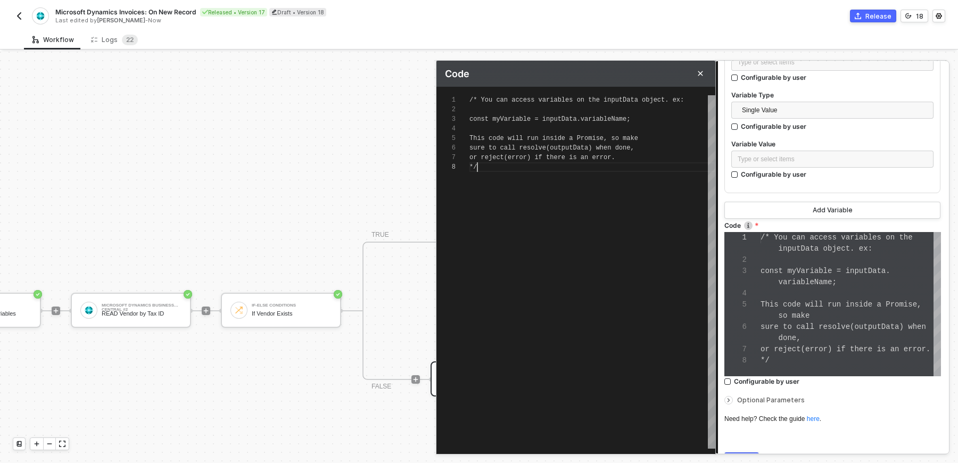
scroll to position [66, 7]
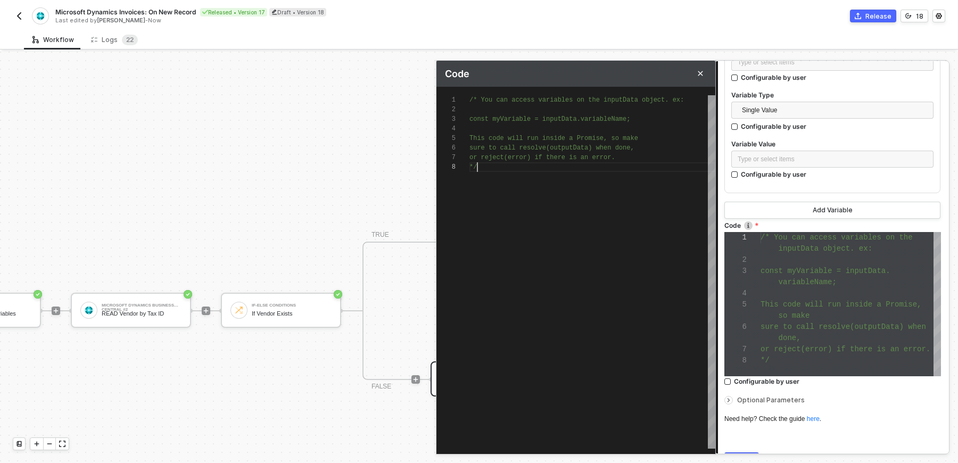
type textarea "/* You can access variables on the inputData object. ex: const myVariable = inp…"
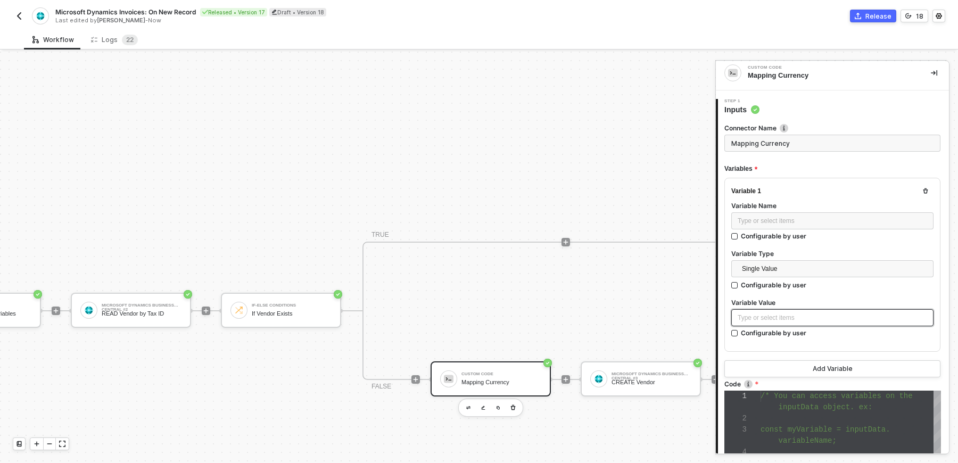
scroll to position [0, 0]
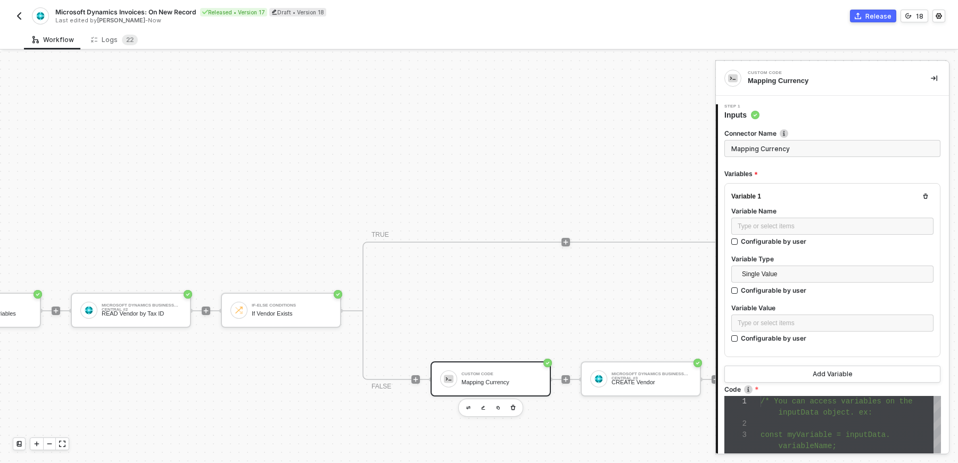
click at [792, 76] on div "Mapping Currency" at bounding box center [830, 81] width 166 height 10
click at [734, 80] on img at bounding box center [733, 78] width 10 height 10
click at [771, 150] on input "Mapping Currency" at bounding box center [832, 148] width 216 height 17
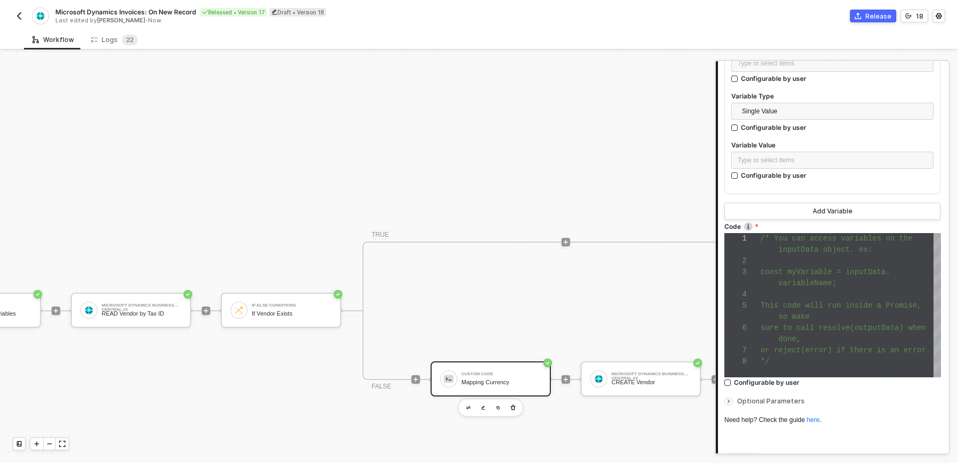
scroll to position [220, 0]
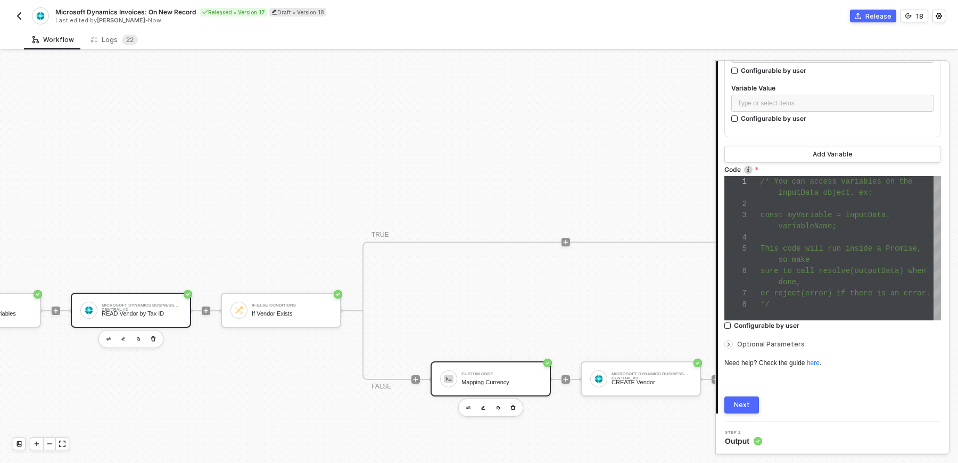
click at [137, 310] on div "READ Vendor by Tax ID" at bounding box center [142, 313] width 80 height 7
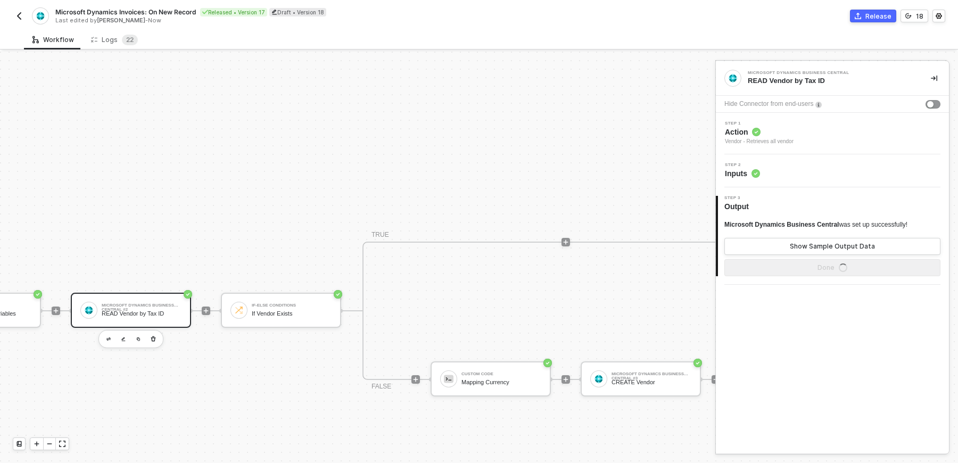
click at [793, 128] on span "Action" at bounding box center [759, 132] width 69 height 11
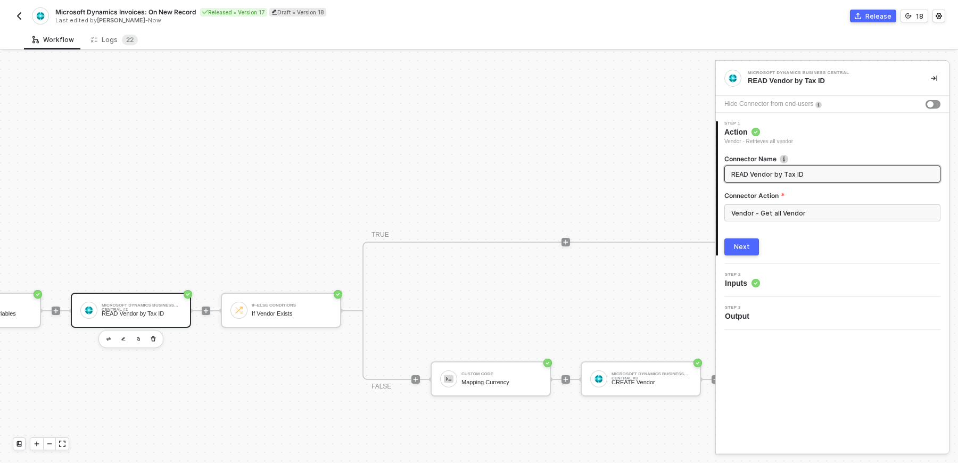
click at [805, 274] on div "Step 2 Inputs" at bounding box center [833, 280] width 230 height 16
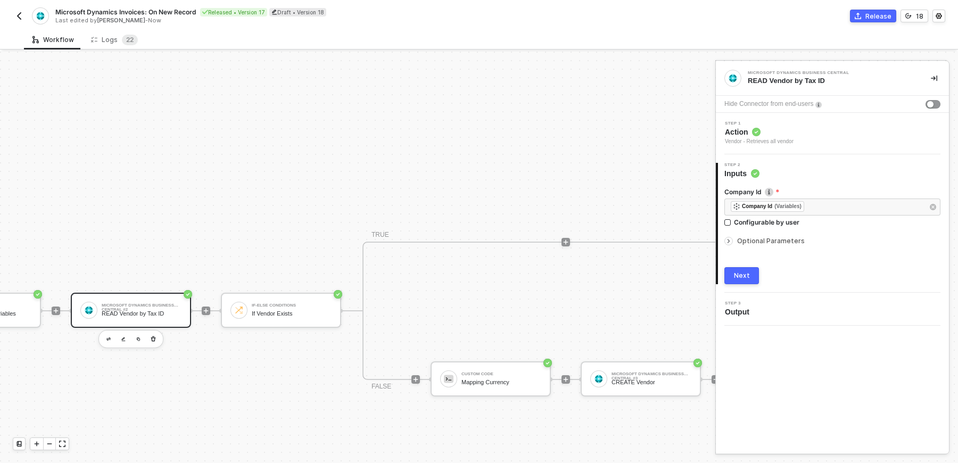
click at [780, 244] on span "Optional Parameters" at bounding box center [771, 241] width 68 height 8
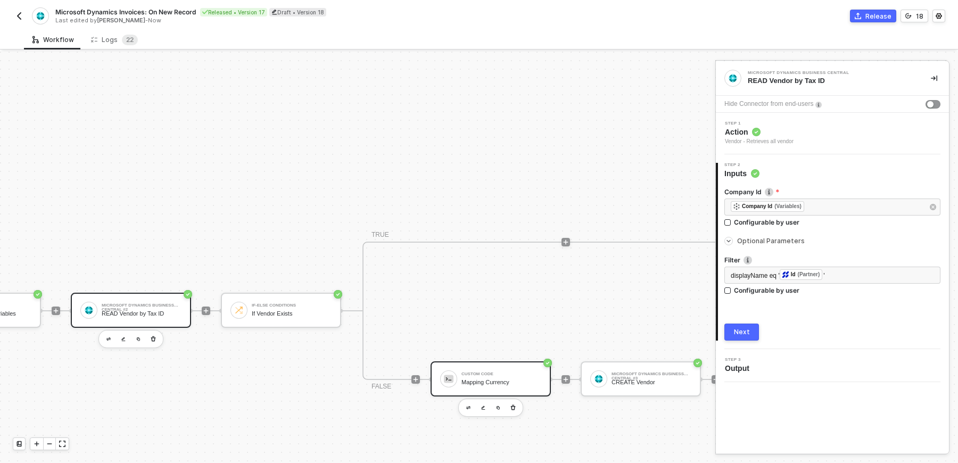
click at [520, 390] on div "Custom Code Mapping Currency" at bounding box center [490, 378] width 120 height 35
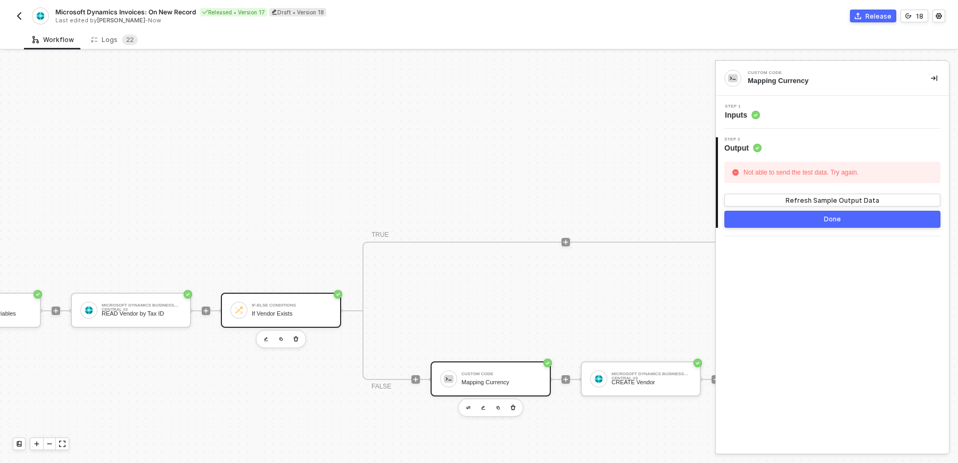
click at [281, 311] on div "If Vendor Exists" at bounding box center [292, 313] width 80 height 7
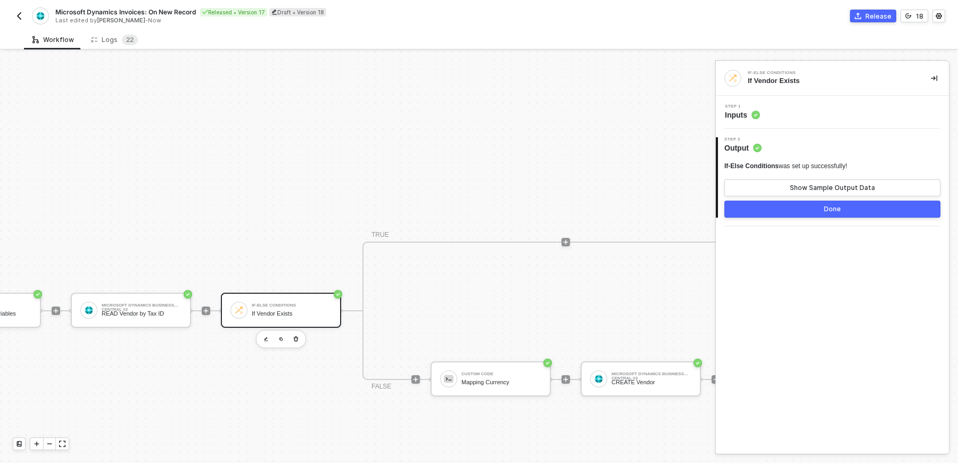
click at [801, 110] on div "Step 1 Inputs" at bounding box center [833, 112] width 230 height 16
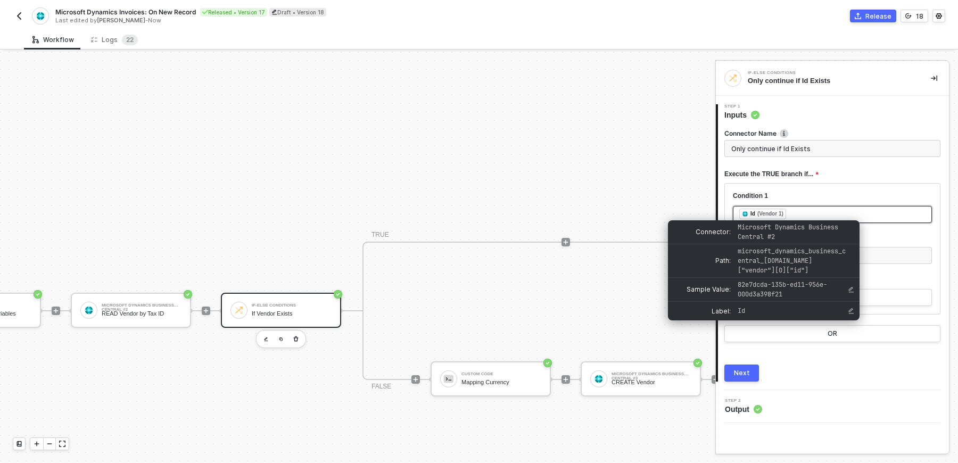
click at [779, 212] on div "(Vendor 1)" at bounding box center [770, 214] width 26 height 9
